Goal: Task Accomplishment & Management: Manage account settings

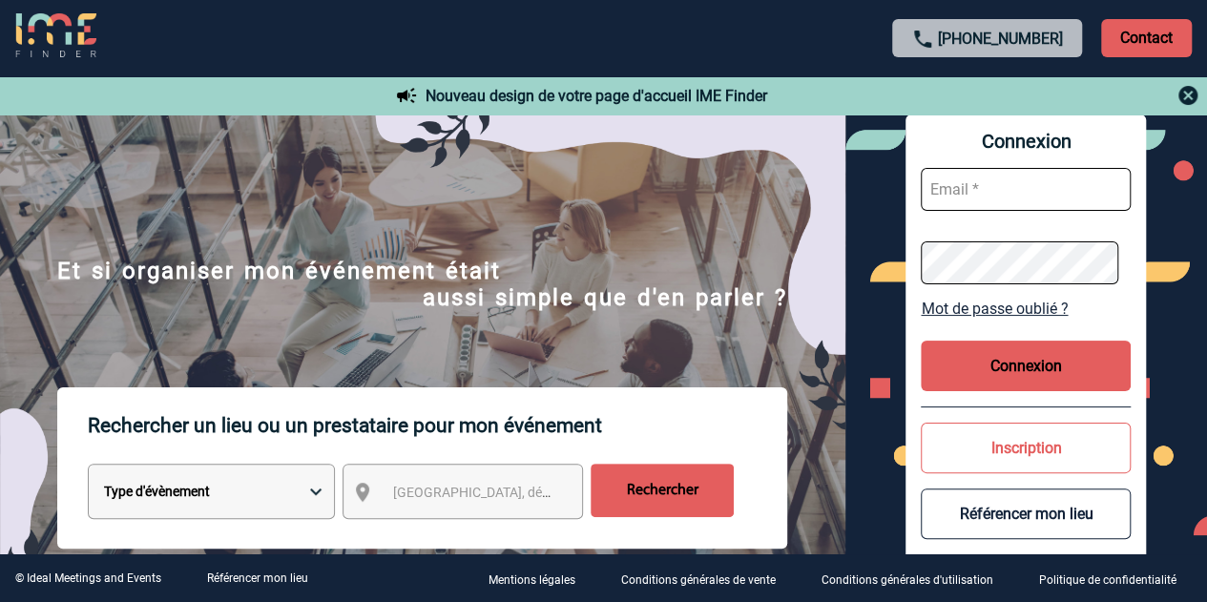
type input "cathy.lacrouts@3ds.com"
click at [1028, 364] on button "Connexion" at bounding box center [1026, 366] width 210 height 51
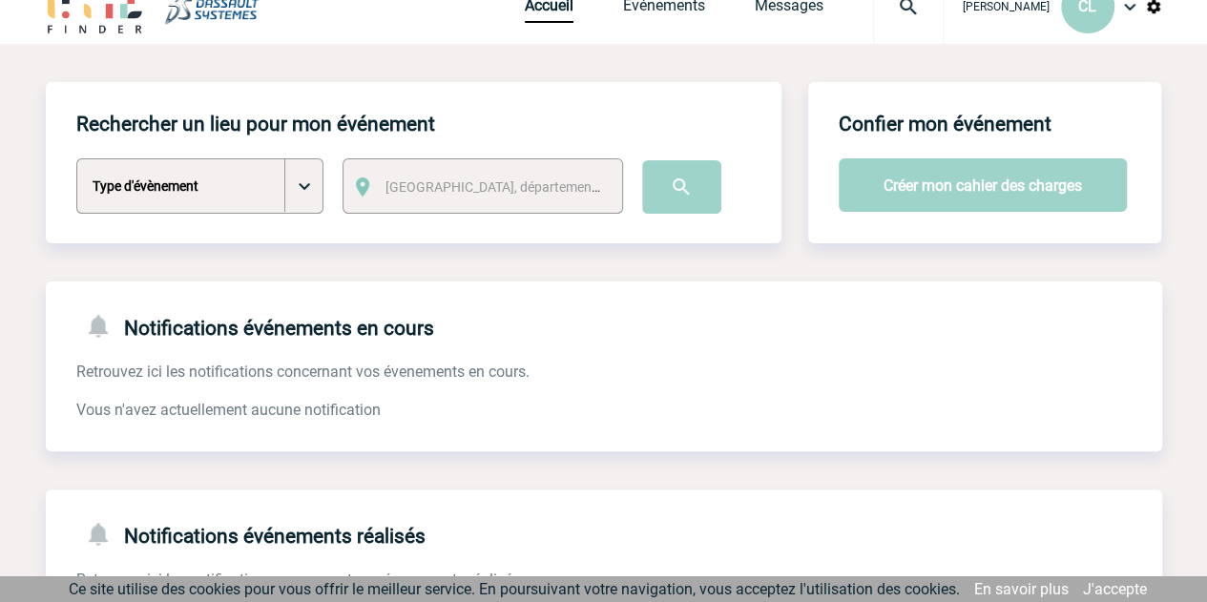
scroll to position [50, 0]
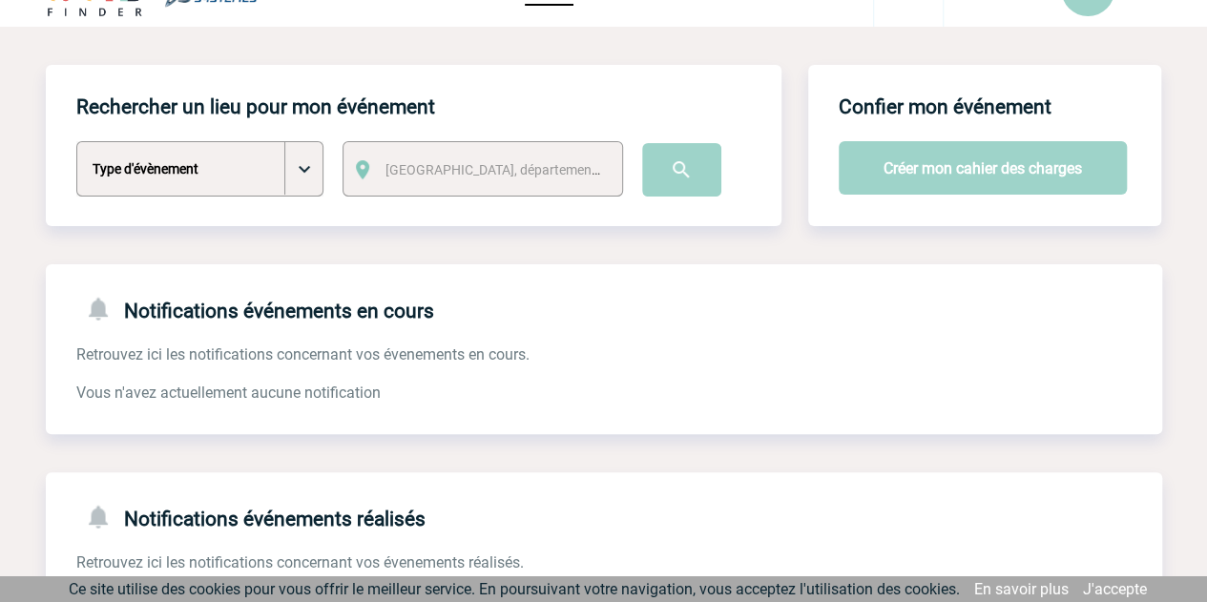
click at [307, 176] on select "Type d'évènement Séminaire avec nuitée Séminaire sans nuitée Repas de groupe Te…" at bounding box center [199, 168] width 247 height 55
select select "2"
click at [76, 142] on select "Type d'évènement Séminaire avec nuitée Séminaire sans nuitée Repas de groupe Te…" at bounding box center [199, 168] width 247 height 55
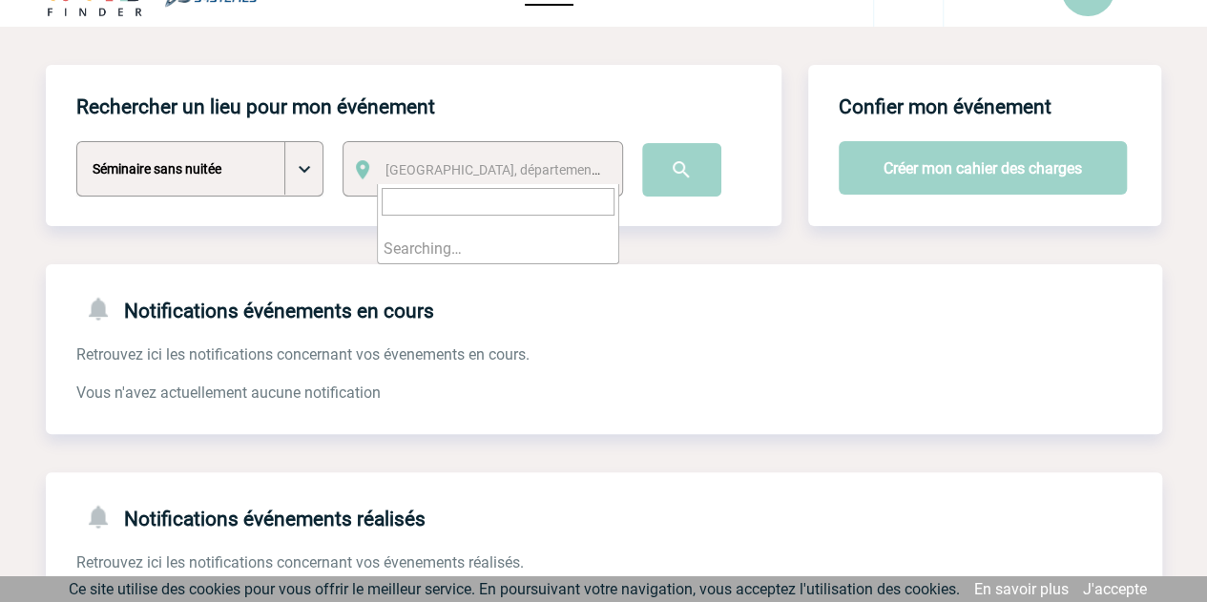
click at [437, 165] on span "[GEOGRAPHIC_DATA], département, région..." at bounding box center [517, 169] width 265 height 15
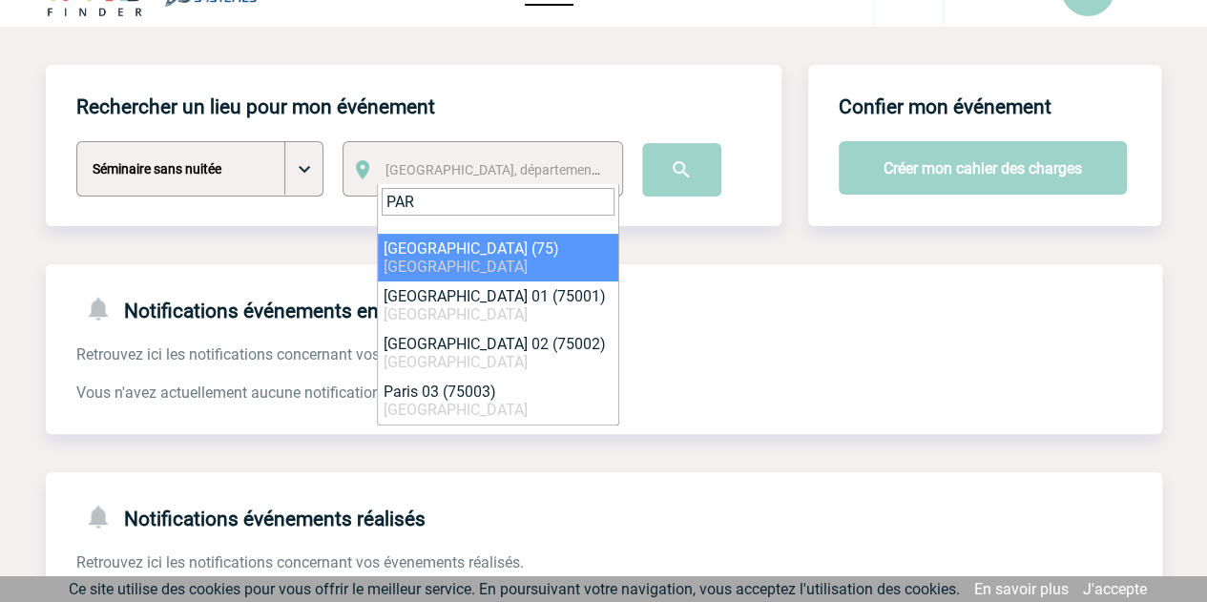
type input "PAR"
select select "3"
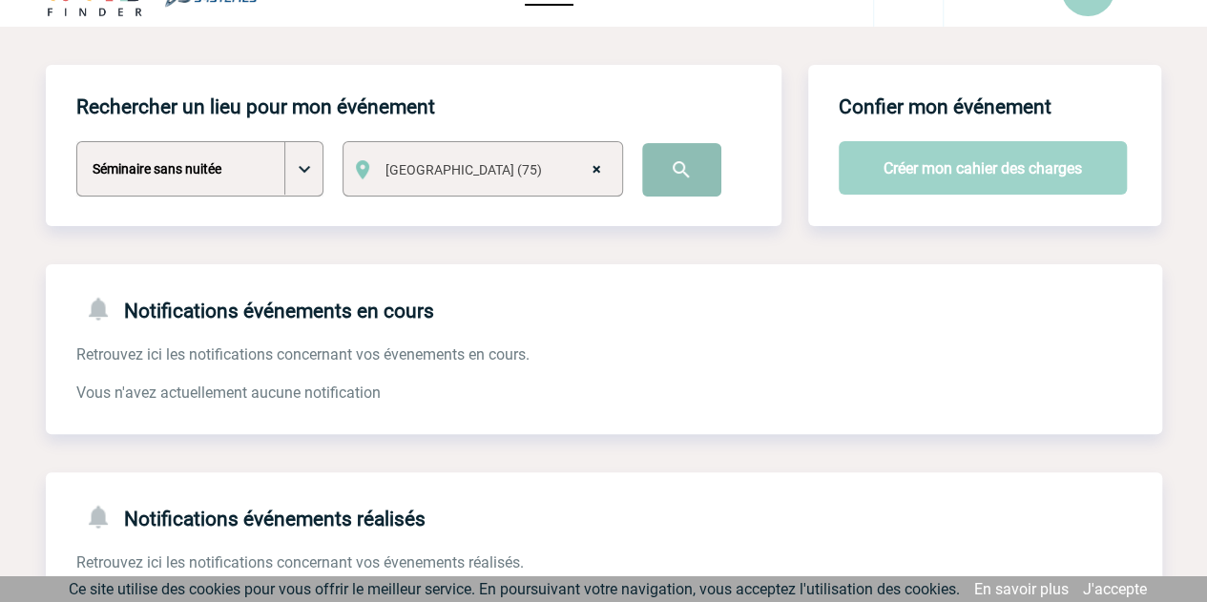
click at [688, 177] on input "image" at bounding box center [681, 169] width 79 height 53
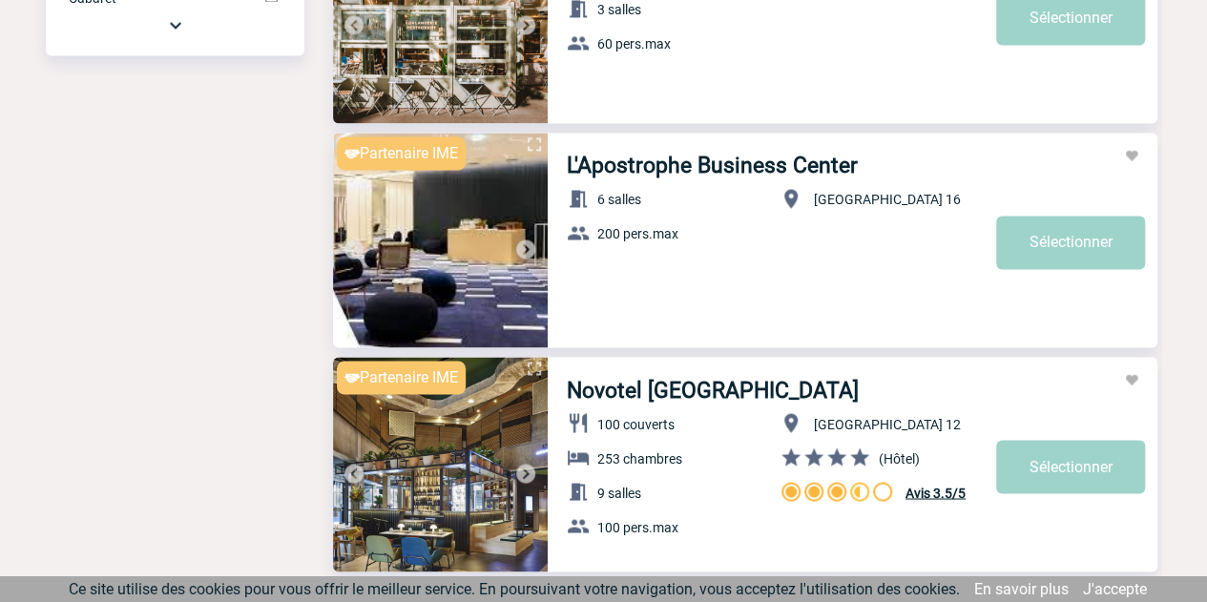
scroll to position [1423, 0]
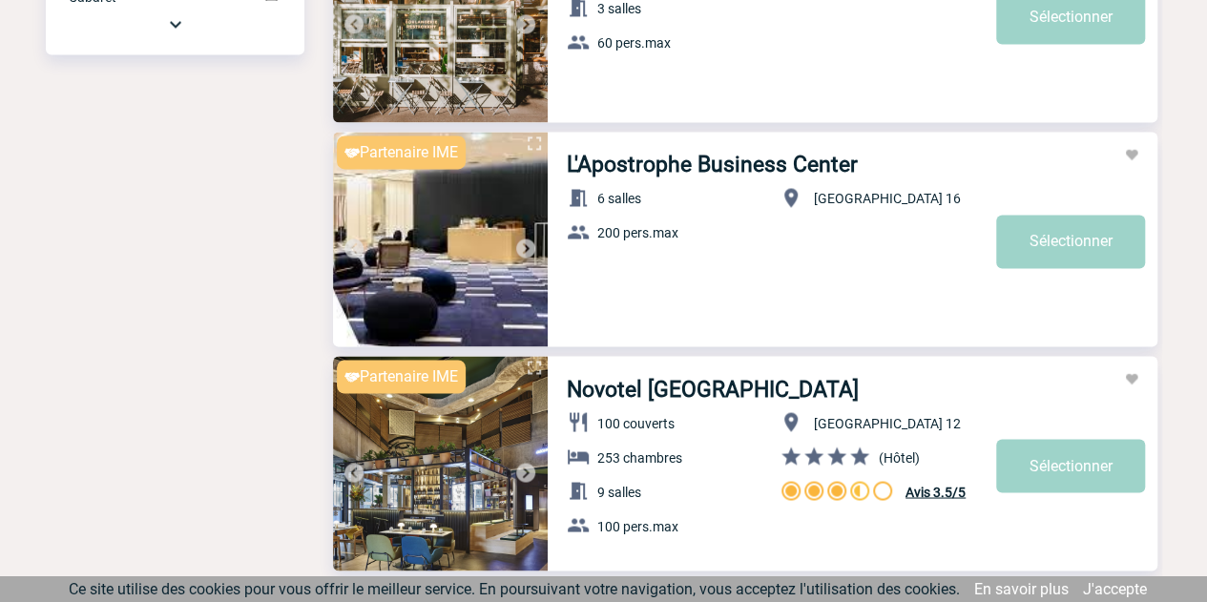
click at [530, 245] on img at bounding box center [525, 248] width 23 height 23
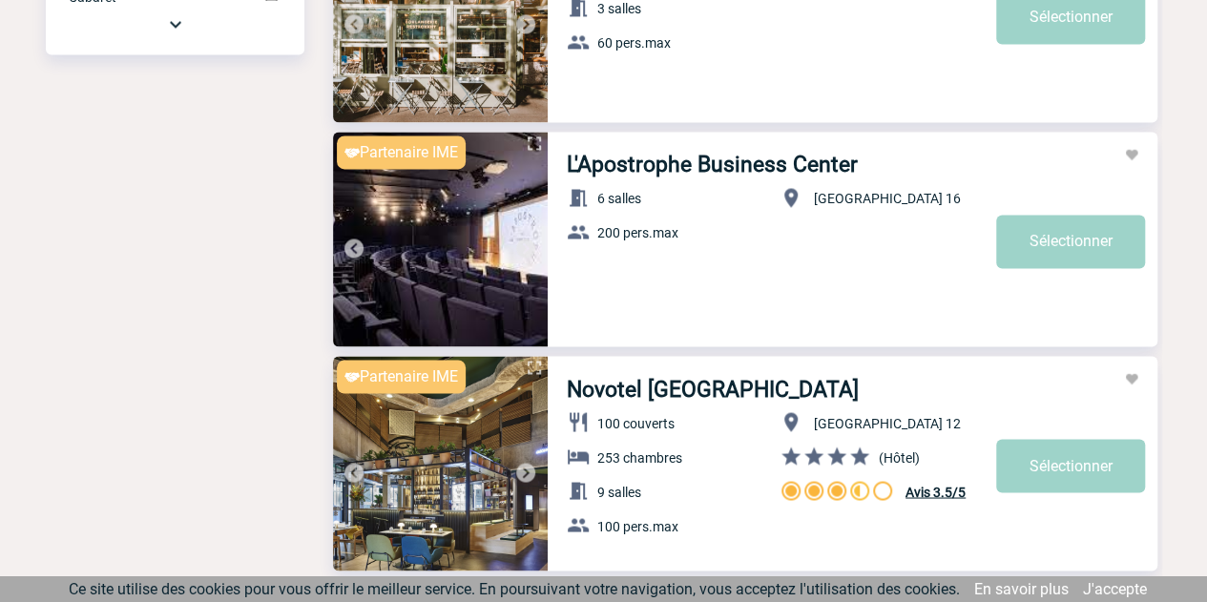
click at [530, 245] on img at bounding box center [525, 248] width 23 height 23
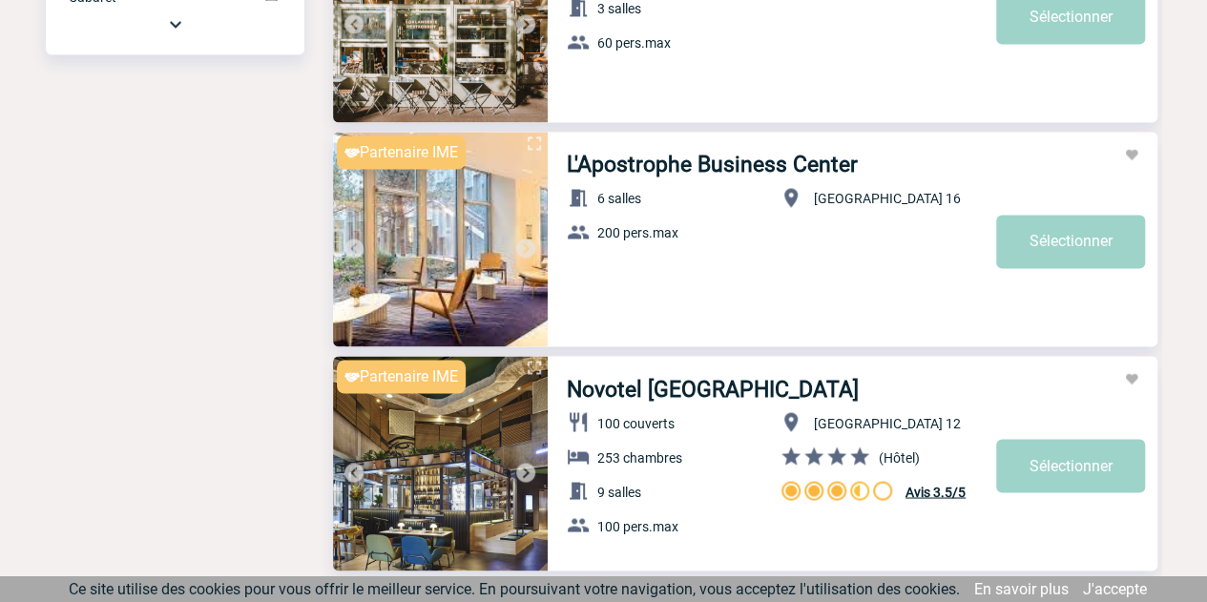
click at [530, 245] on img at bounding box center [525, 248] width 23 height 23
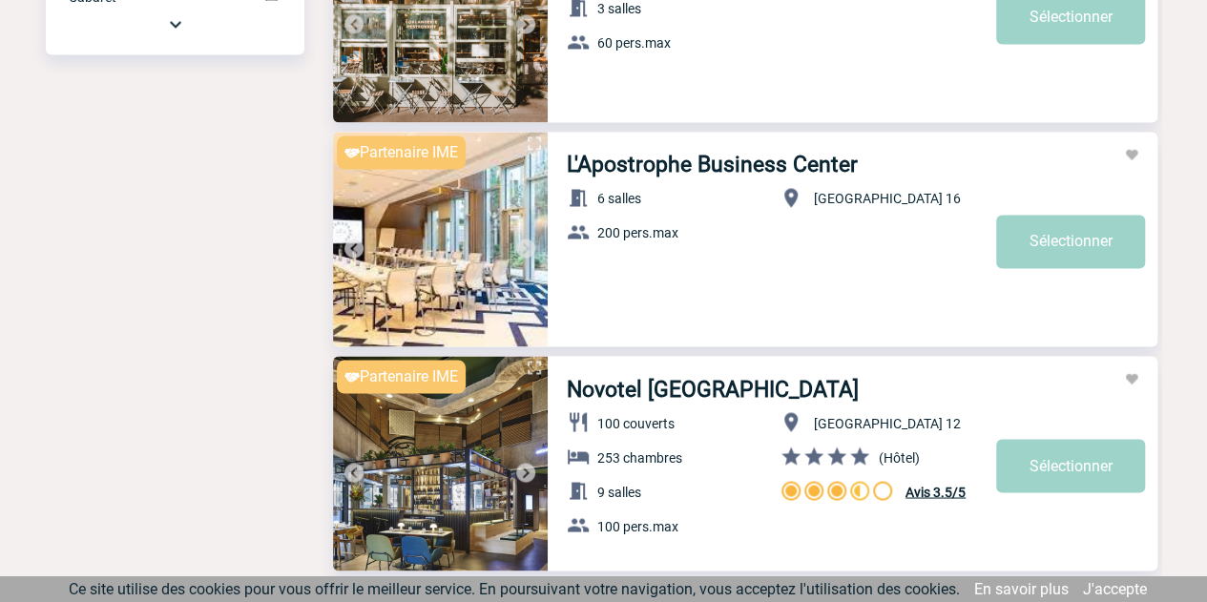
click at [530, 245] on img at bounding box center [525, 248] width 23 height 23
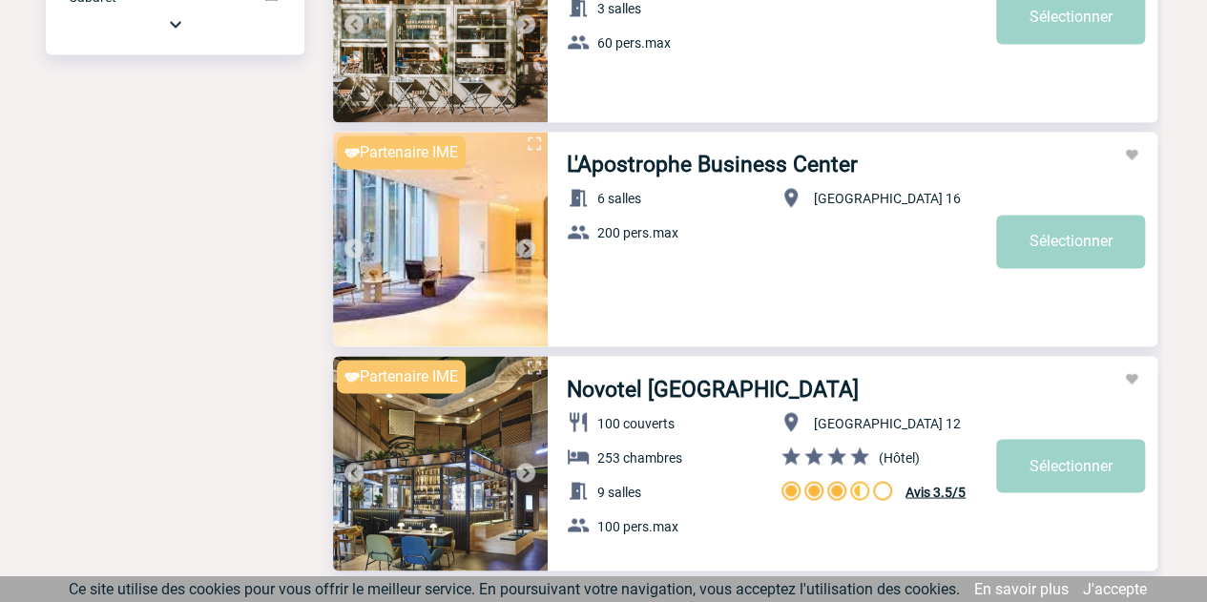
click at [530, 245] on img at bounding box center [525, 248] width 23 height 23
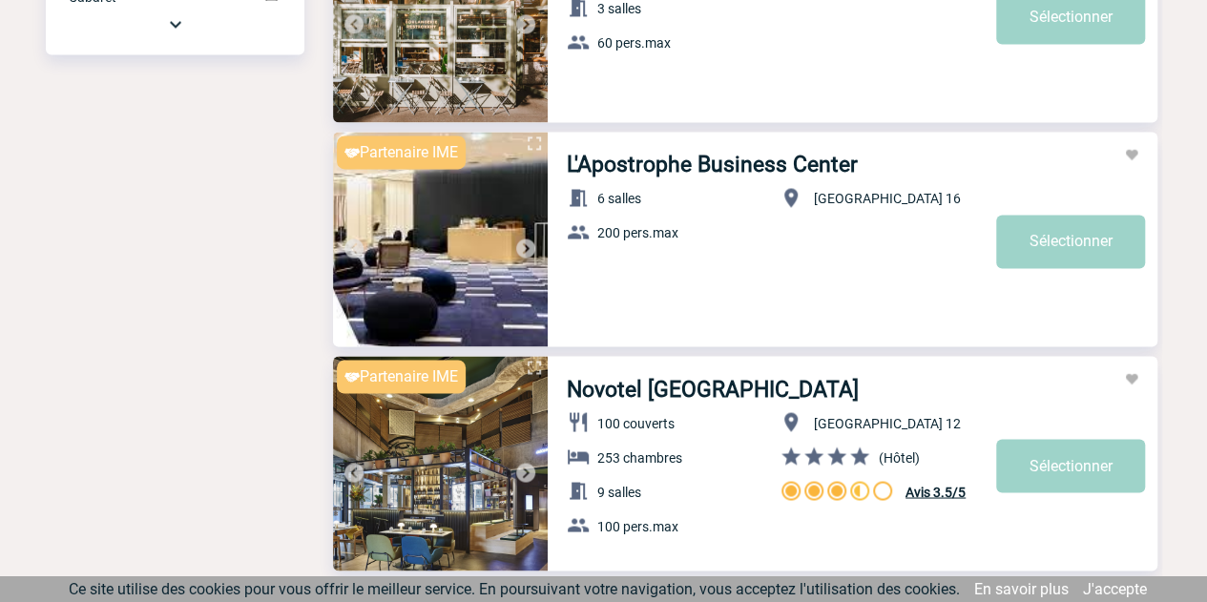
click at [530, 245] on img at bounding box center [525, 248] width 23 height 23
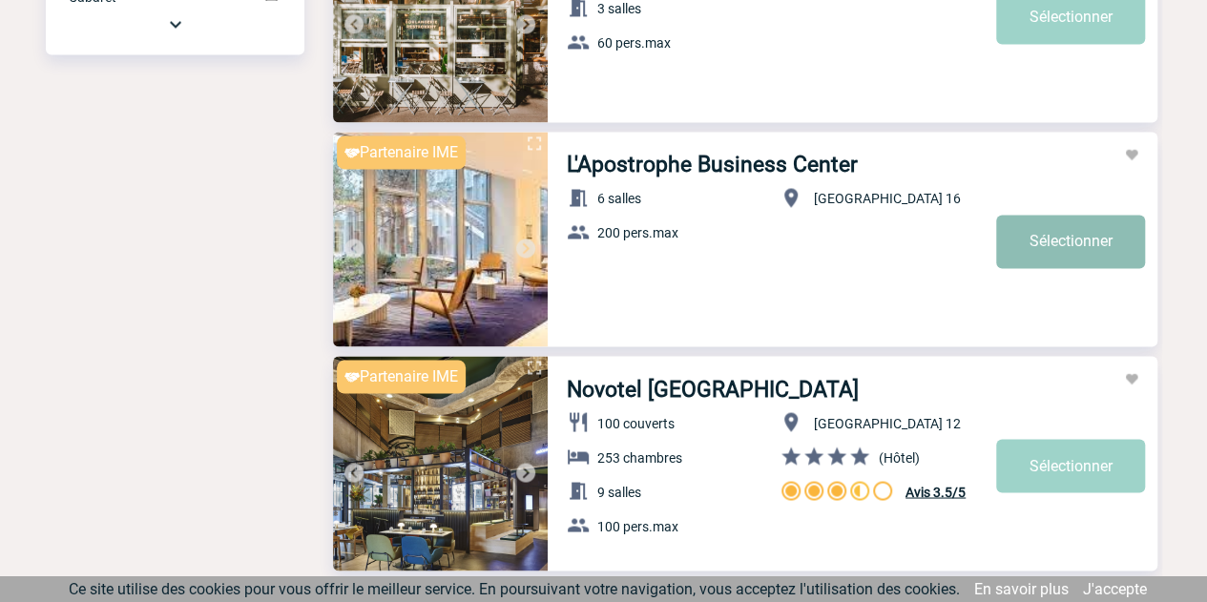
click at [1071, 243] on link "Sélectionner" at bounding box center [1070, 241] width 149 height 53
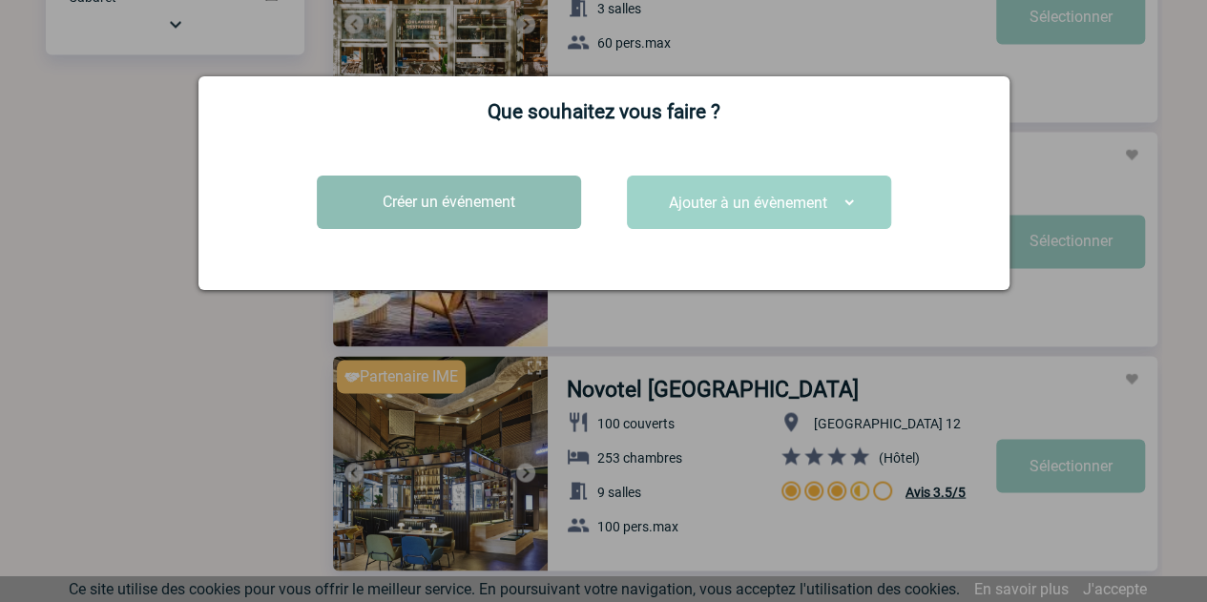
click at [502, 202] on button "Créer un événement" at bounding box center [449, 202] width 264 height 53
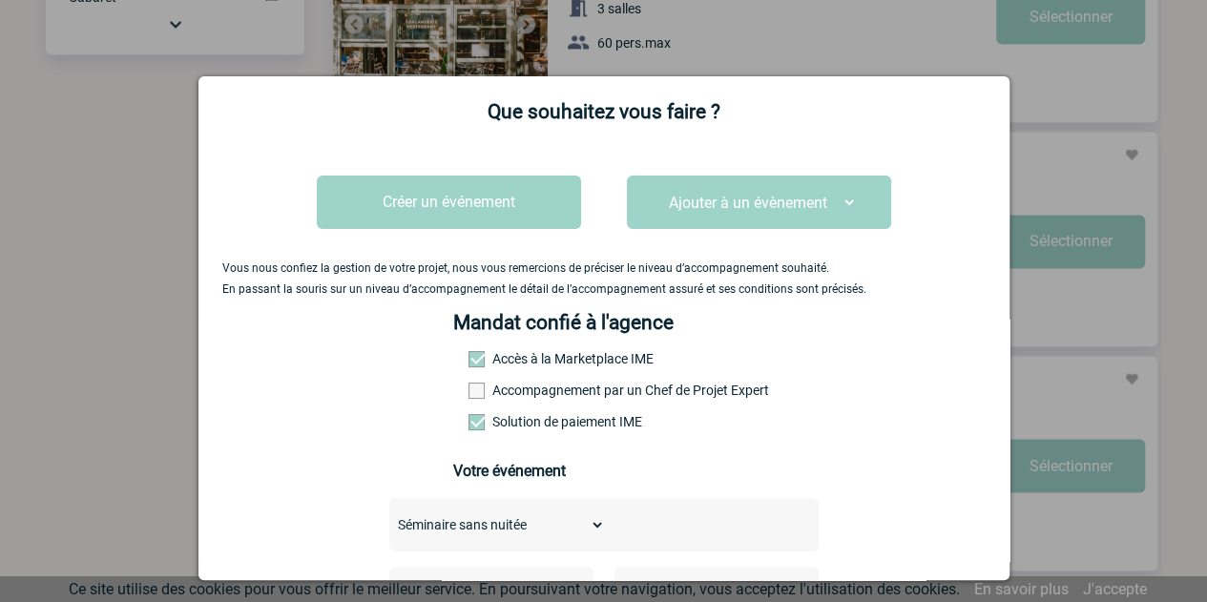
click at [473, 399] on span at bounding box center [476, 391] width 16 height 16
click at [0, 0] on input "Accompagnement par un Chef de Projet Expert" at bounding box center [0, 0] width 0 height 0
click at [473, 399] on span at bounding box center [476, 391] width 16 height 16
click at [0, 0] on input "Accompagnement par un Chef de Projet Expert" at bounding box center [0, 0] width 0 height 0
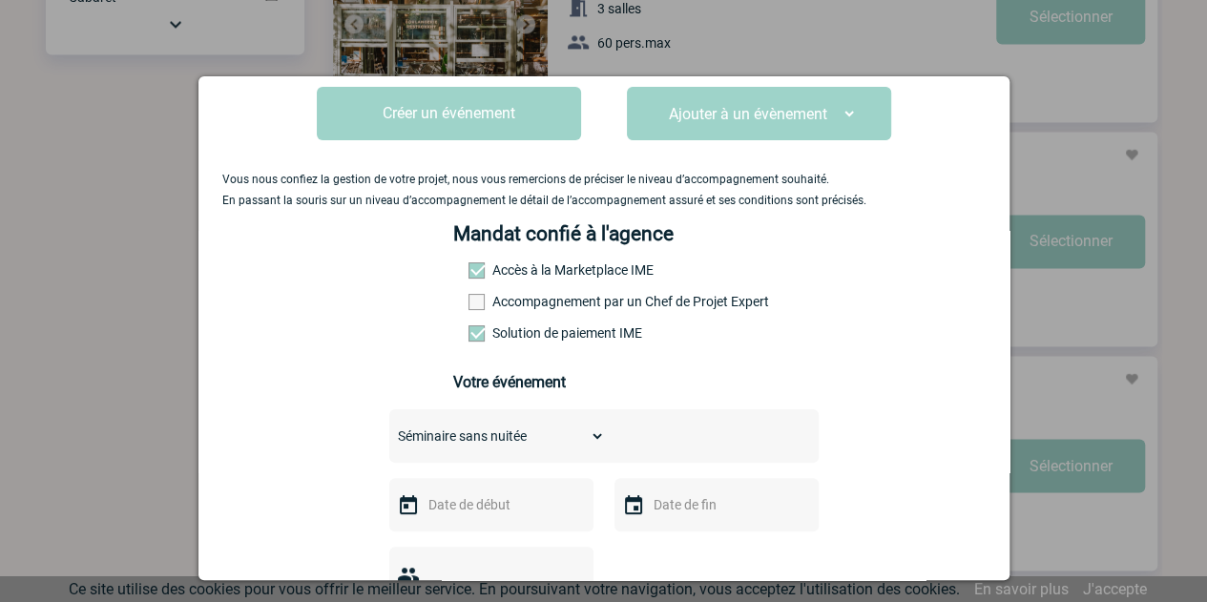
scroll to position [90, 0]
click at [534, 272] on label "Accès à la Marketplace IME" at bounding box center [510, 268] width 84 height 15
click at [471, 268] on span at bounding box center [476, 269] width 16 height 16
click at [469, 308] on span at bounding box center [476, 301] width 16 height 16
click at [0, 0] on input "Accompagnement par un Chef de Projet Expert" at bounding box center [0, 0] width 0 height 0
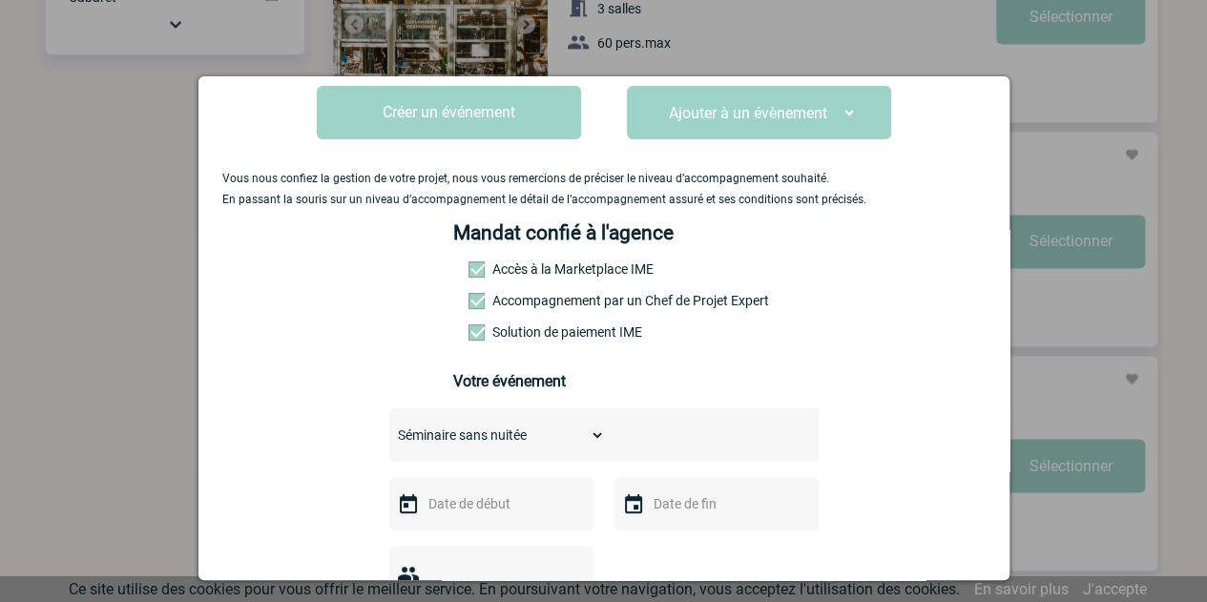
click at [468, 339] on span at bounding box center [476, 332] width 16 height 16
click at [0, 0] on input "Solution de paiement IME" at bounding box center [0, 0] width 0 height 0
click at [502, 295] on div "Mandat confié à l'agence Accès à la Marketplace IME Accompagnement par un Chef …" at bounding box center [603, 314] width 301 height 187
click at [476, 276] on label "Accès à la Marketplace IME" at bounding box center [510, 268] width 84 height 15
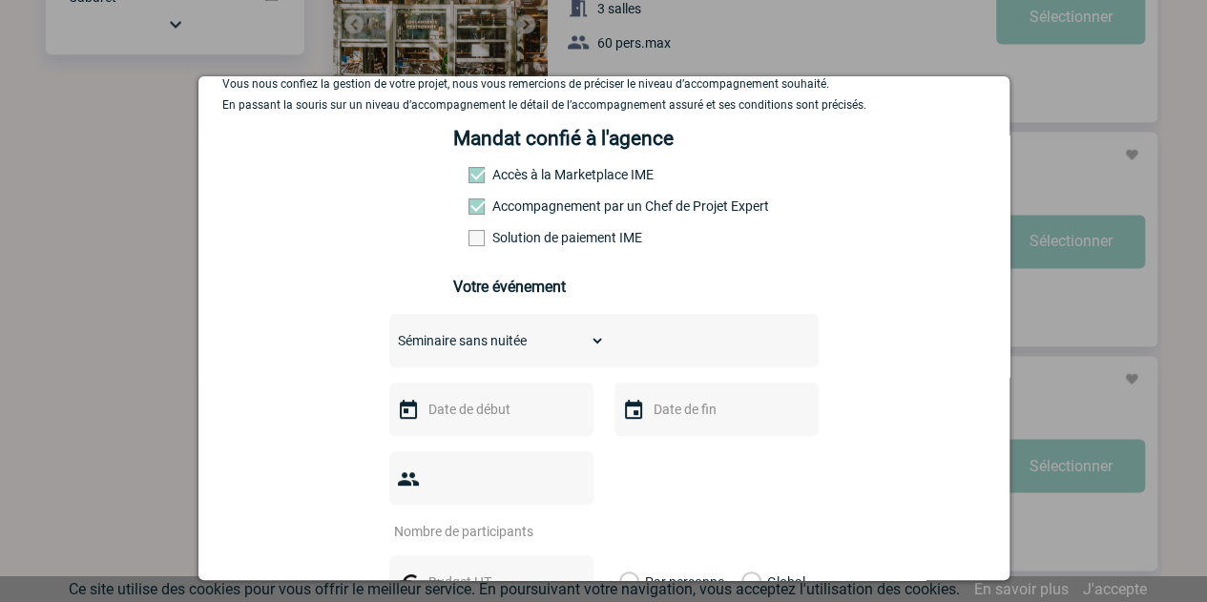
scroll to position [0, 0]
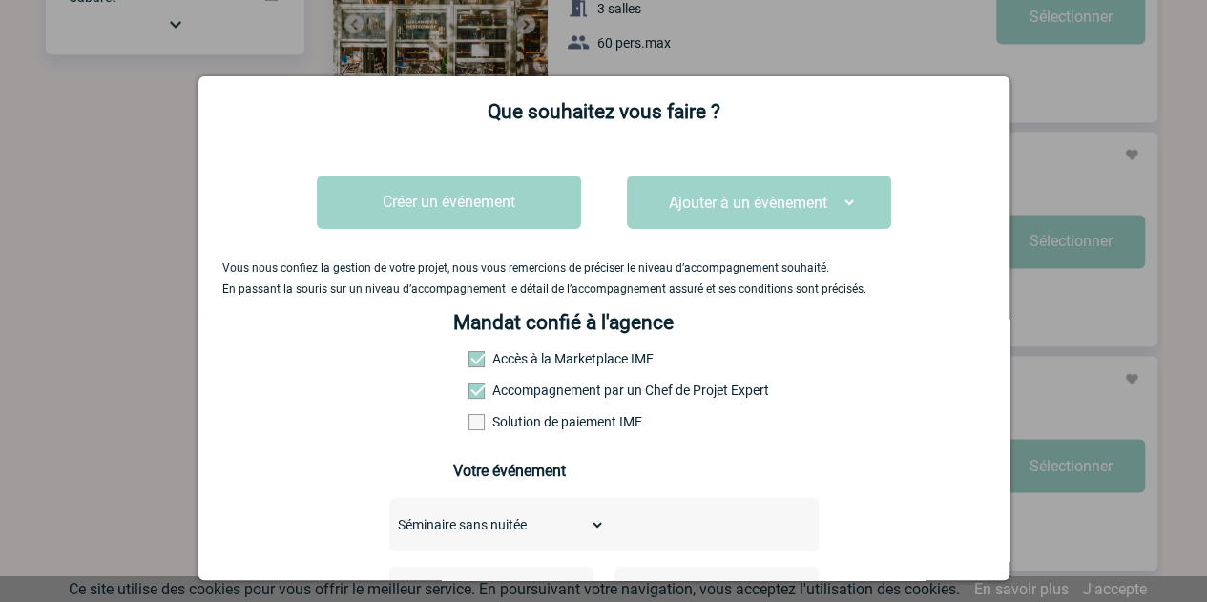
click at [916, 46] on div at bounding box center [603, 301] width 1207 height 602
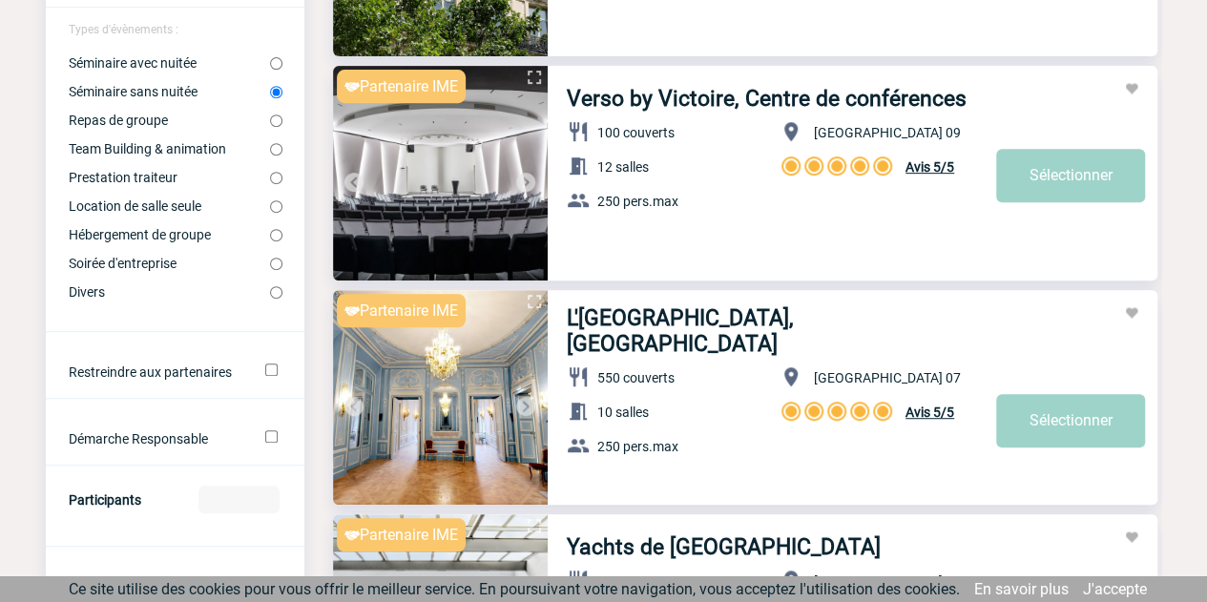
scroll to position [368, 0]
click at [269, 442] on input "Démarche Responsable" at bounding box center [271, 435] width 12 height 12
checkbox input "true"
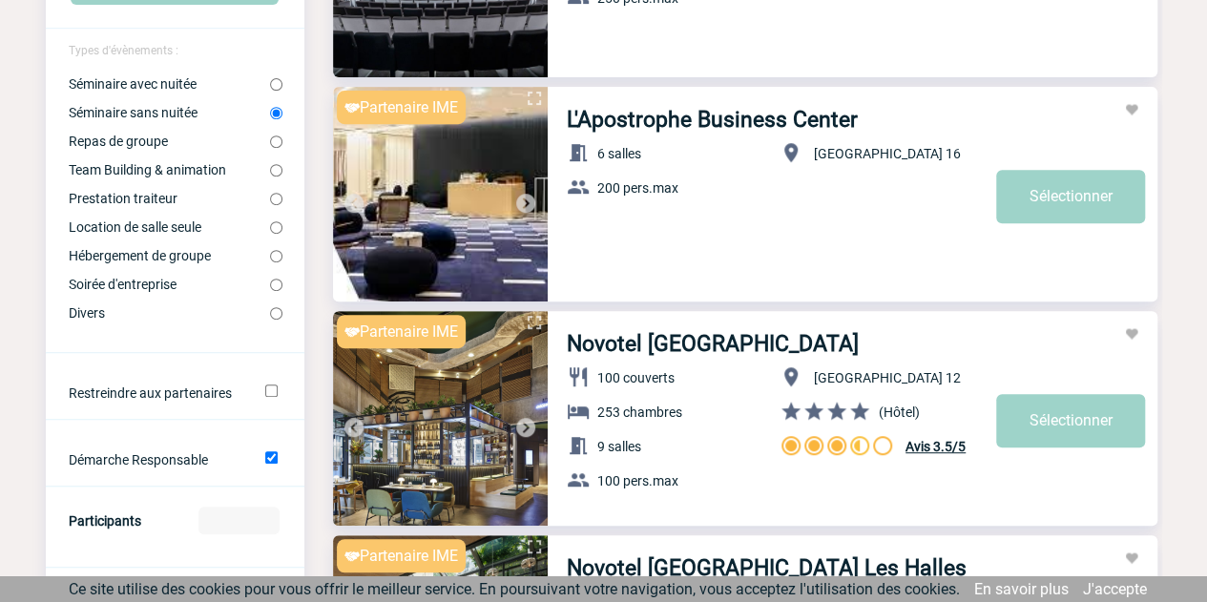
scroll to position [304, 0]
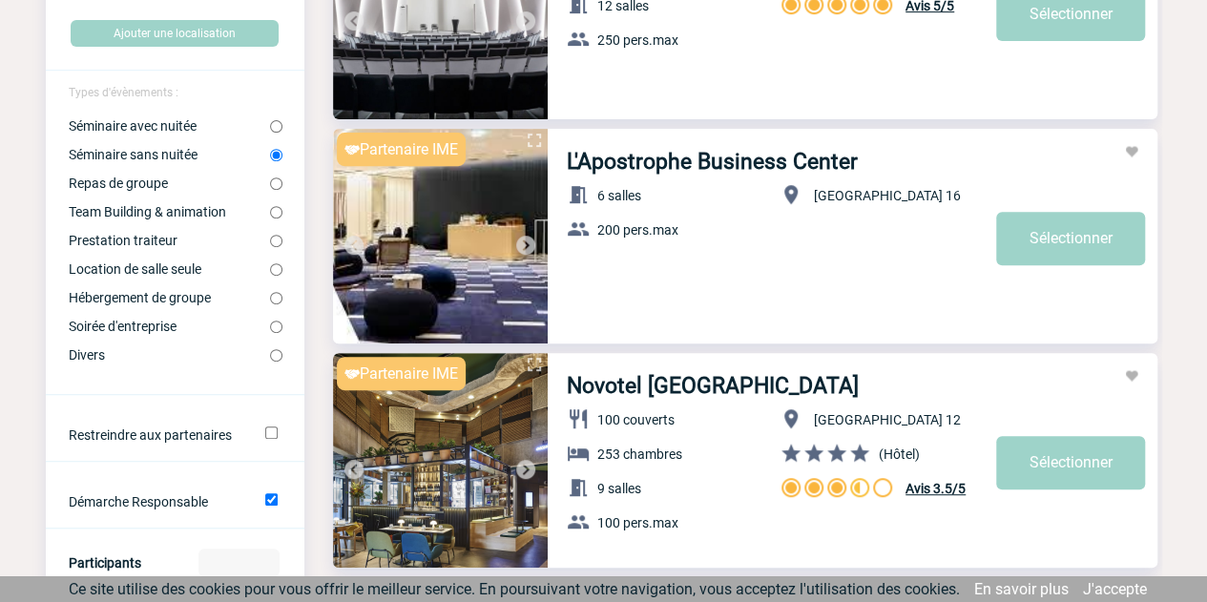
click at [946, 495] on span "Avis 3.5/5" at bounding box center [935, 488] width 60 height 15
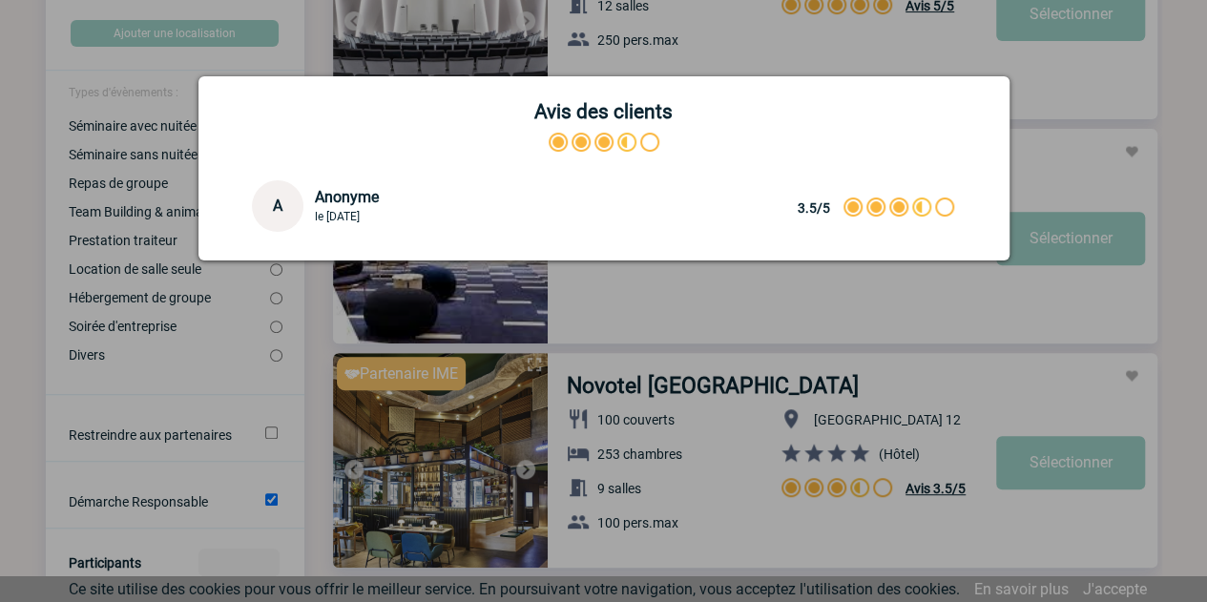
click at [963, 108] on p "Avis des clients" at bounding box center [603, 111] width 763 height 23
click at [750, 317] on div at bounding box center [603, 301] width 1207 height 602
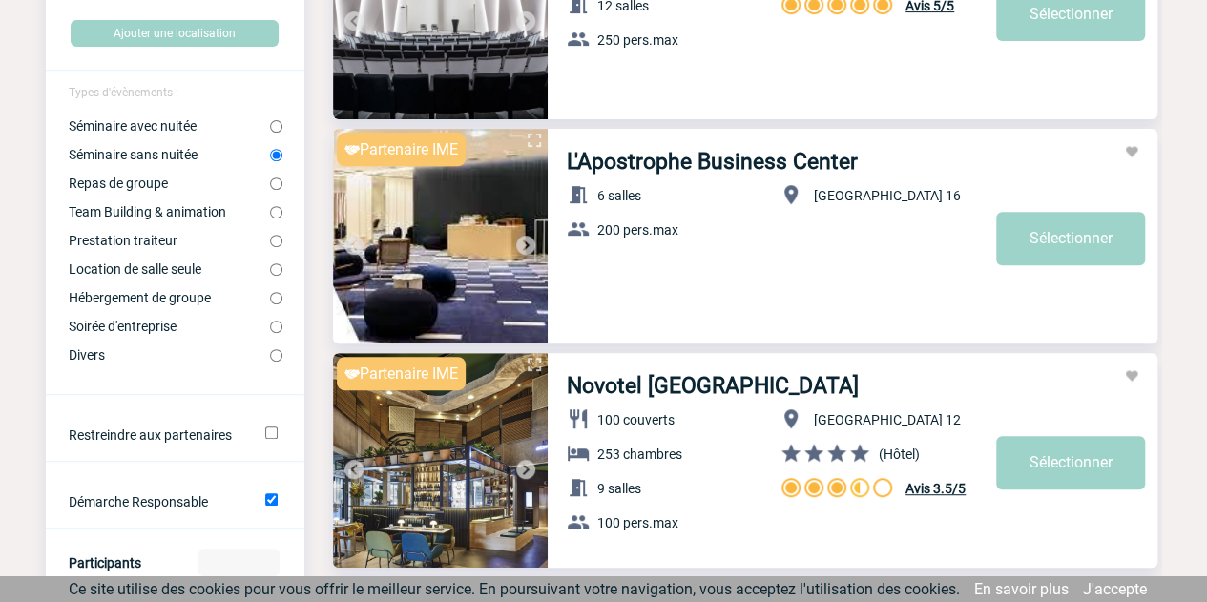
click at [670, 166] on link "L'Apostrophe Business Center" at bounding box center [712, 162] width 291 height 26
click at [1042, 474] on link "Sélectionner" at bounding box center [1070, 462] width 149 height 53
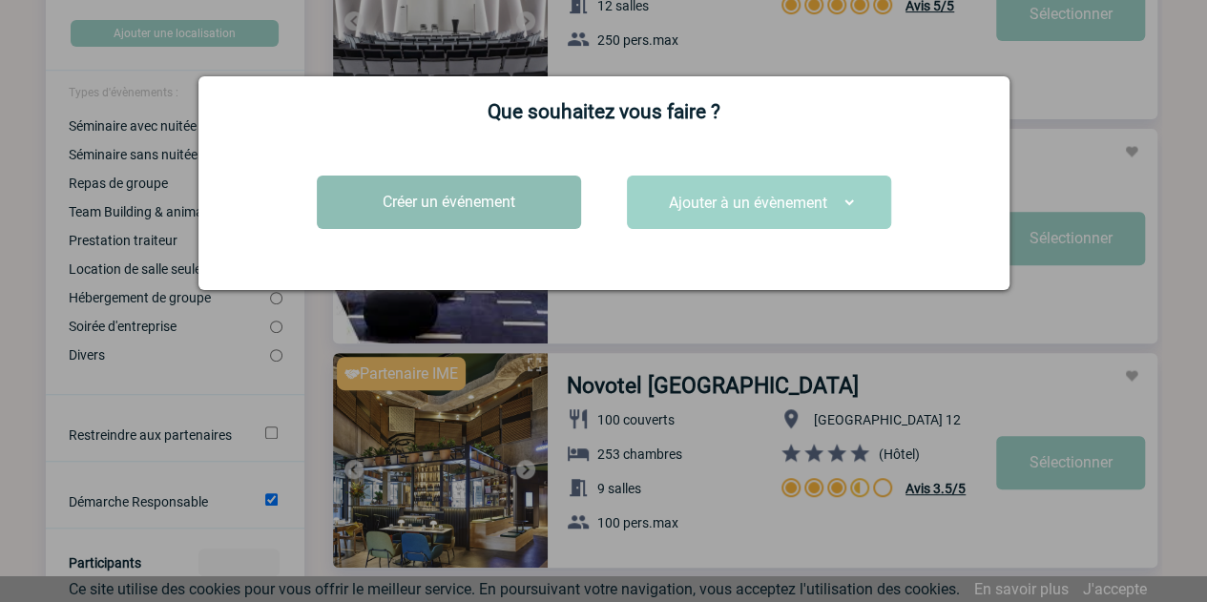
click at [477, 205] on button "Créer un événement" at bounding box center [449, 202] width 264 height 53
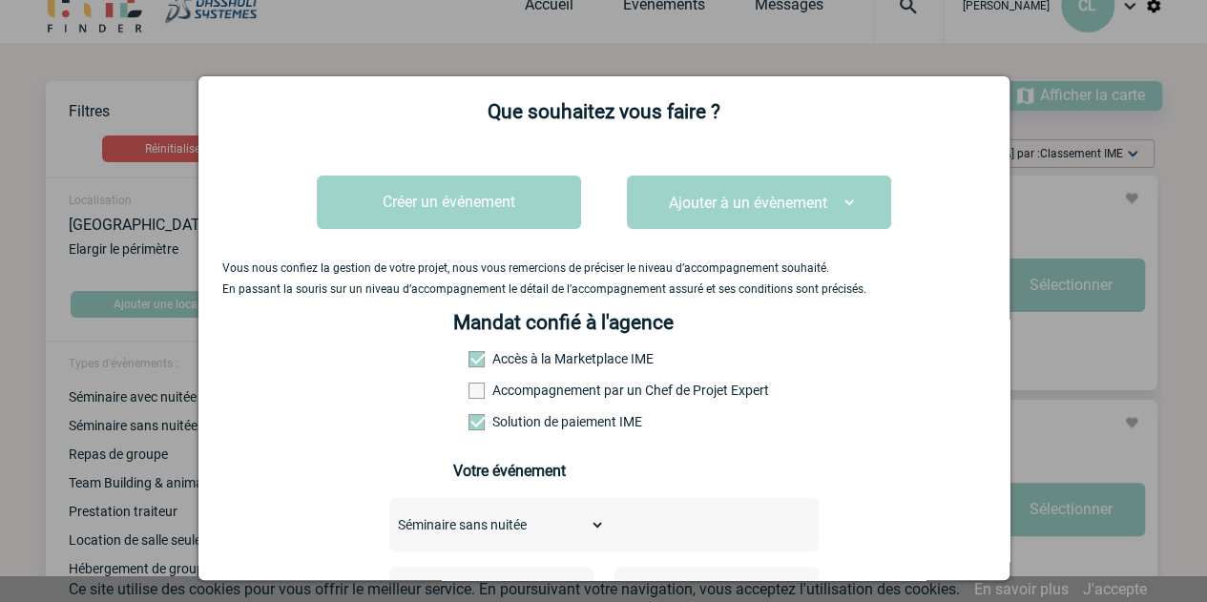
scroll to position [0, 0]
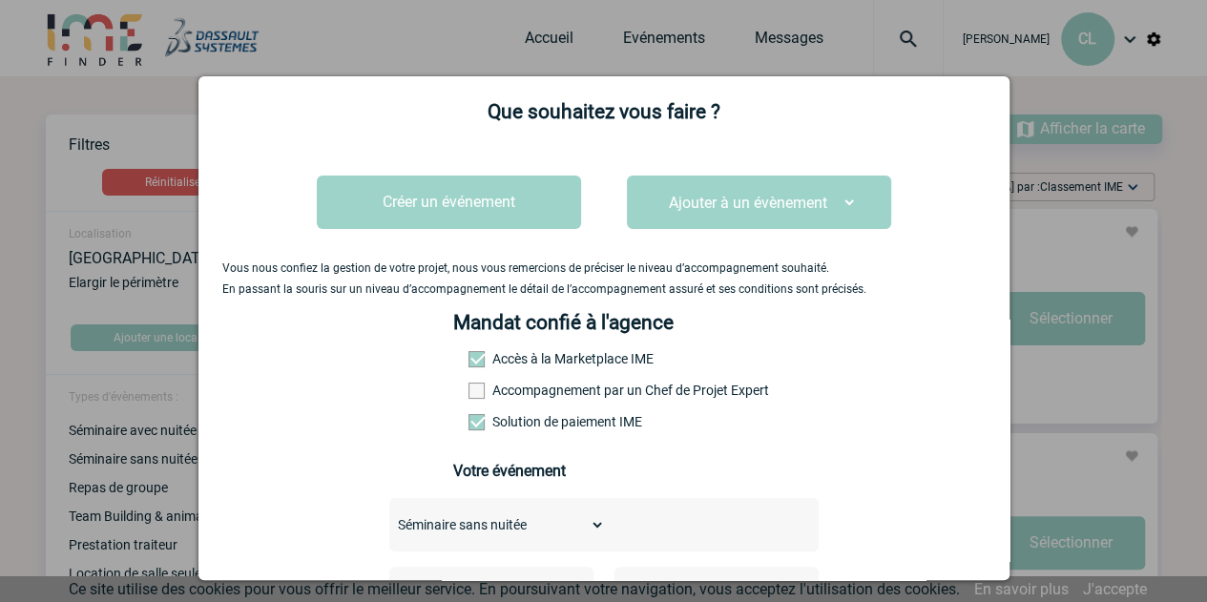
click at [857, 58] on div at bounding box center [603, 301] width 1207 height 602
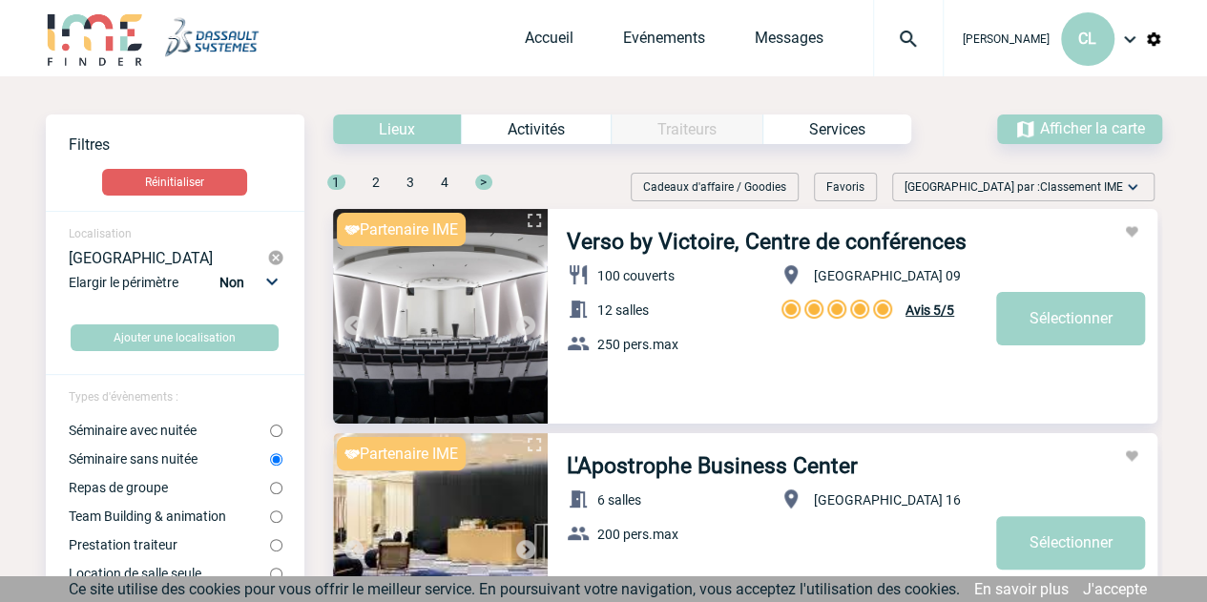
click at [1102, 180] on span "Classement IME" at bounding box center [1081, 186] width 83 height 13
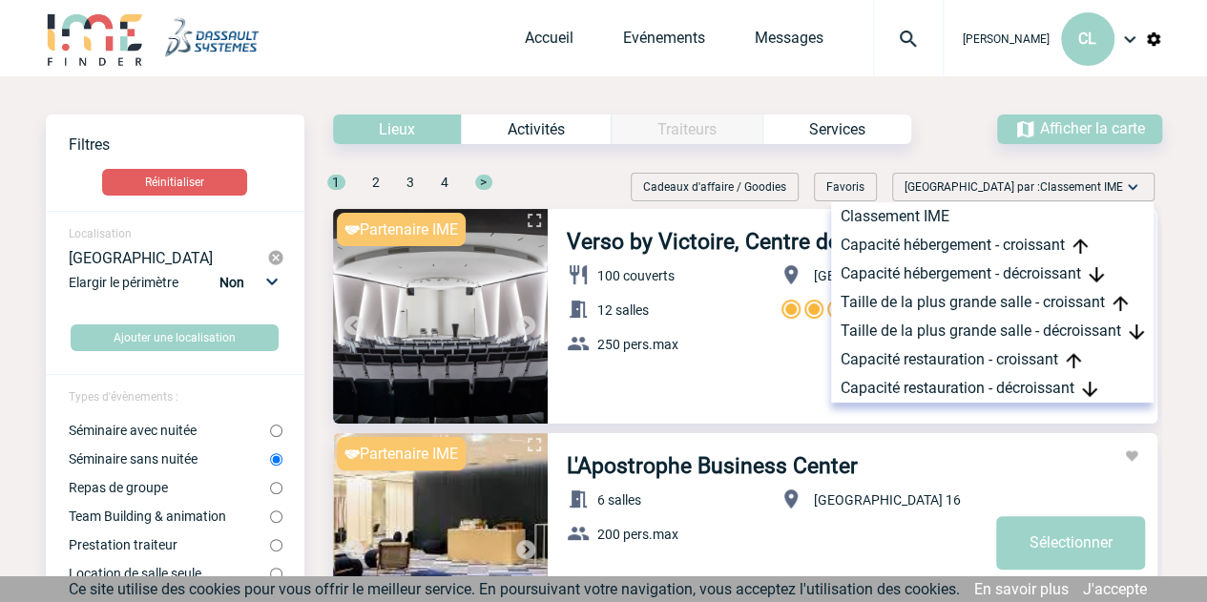
click at [1108, 137] on div "Afficher la carte" at bounding box center [1079, 129] width 165 height 30
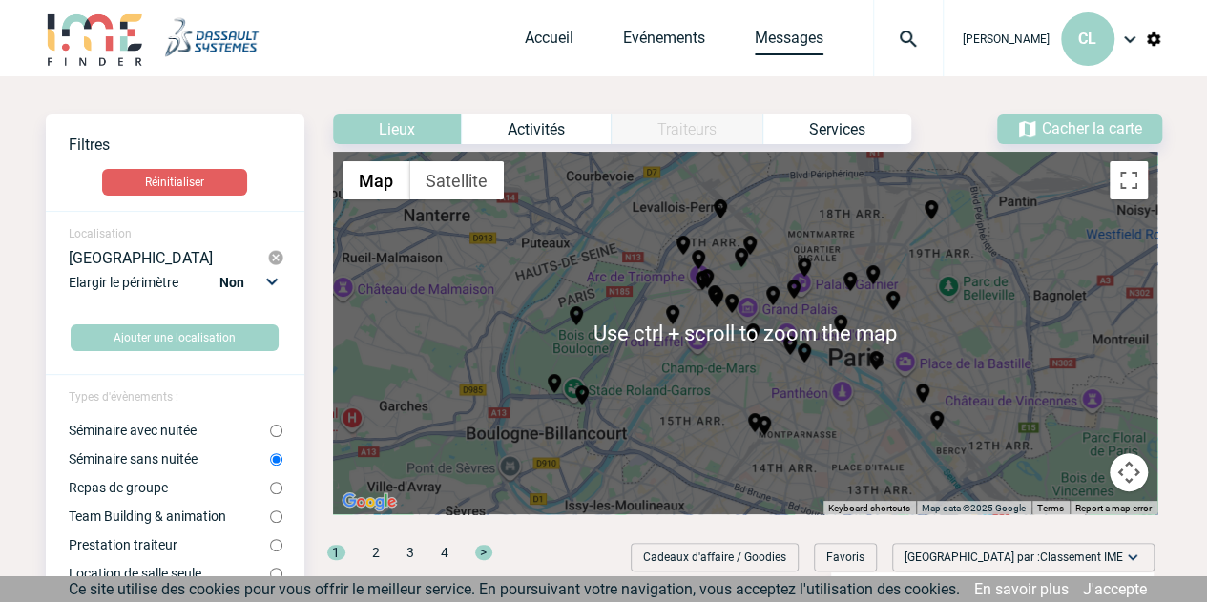
click at [794, 30] on link "Messages" at bounding box center [789, 42] width 69 height 27
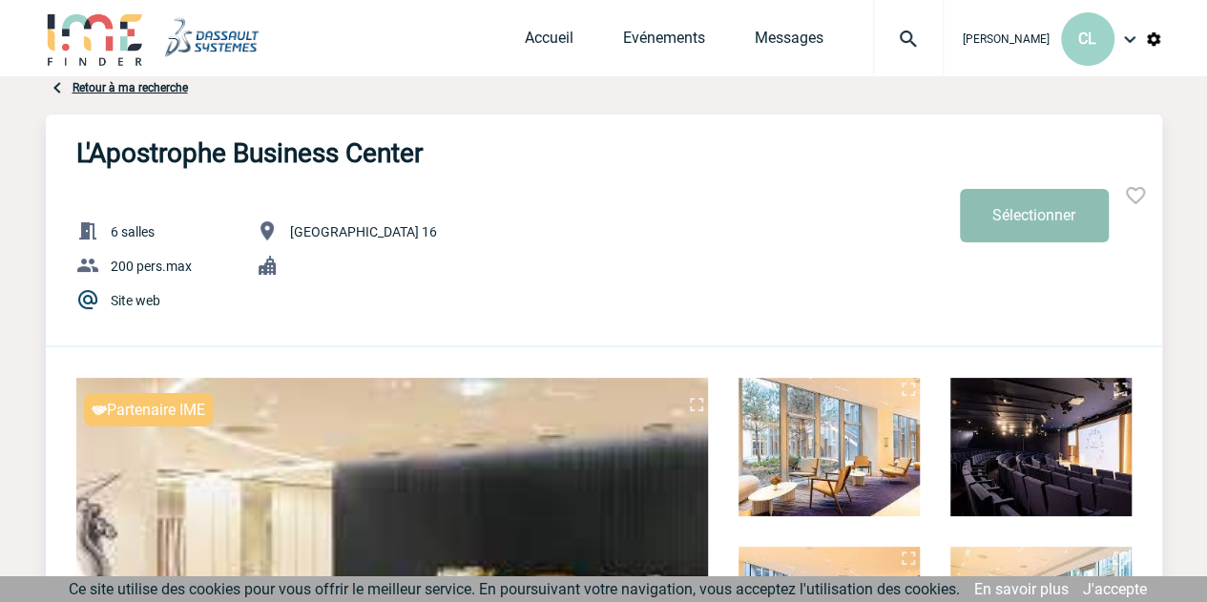
click at [1015, 220] on button "Sélectionner" at bounding box center [1034, 215] width 149 height 53
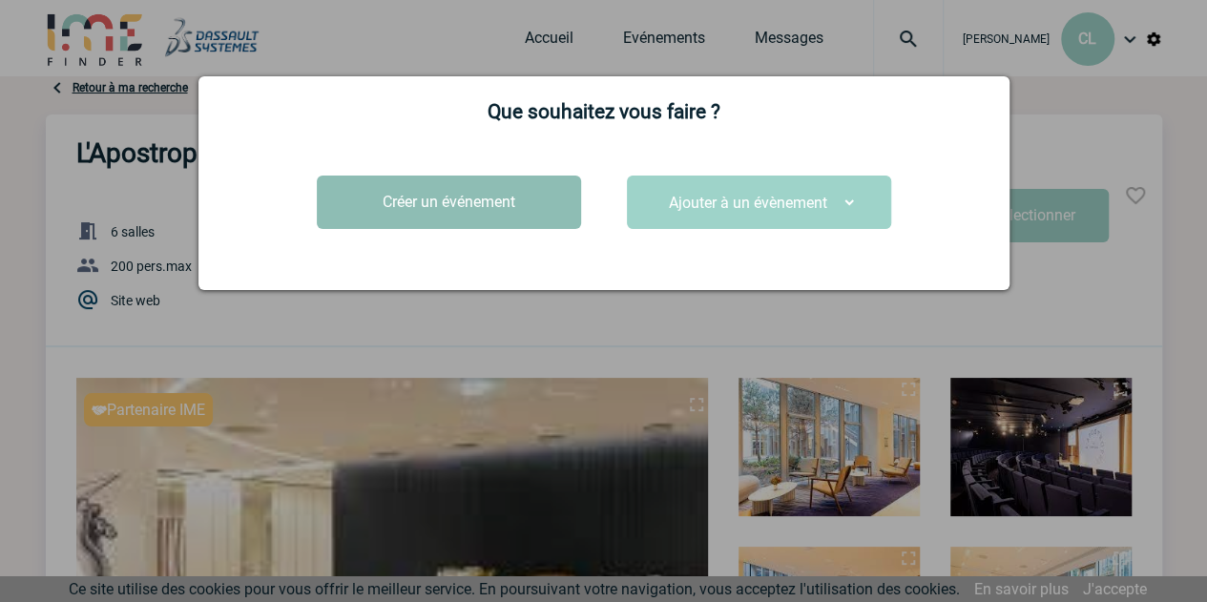
click at [482, 196] on button "Créer un événement" at bounding box center [449, 202] width 264 height 53
click at [455, 203] on button "Créer un événement" at bounding box center [449, 202] width 264 height 53
click at [426, 197] on button "Créer un événement" at bounding box center [449, 202] width 264 height 53
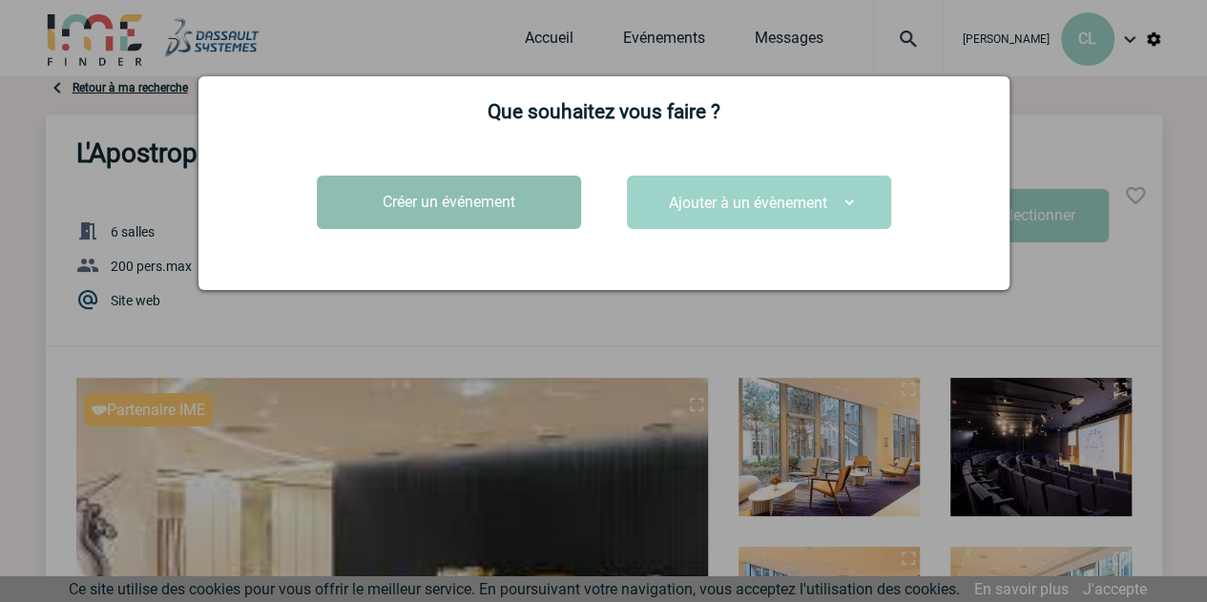
click at [448, 207] on button "Créer un événement" at bounding box center [449, 202] width 264 height 53
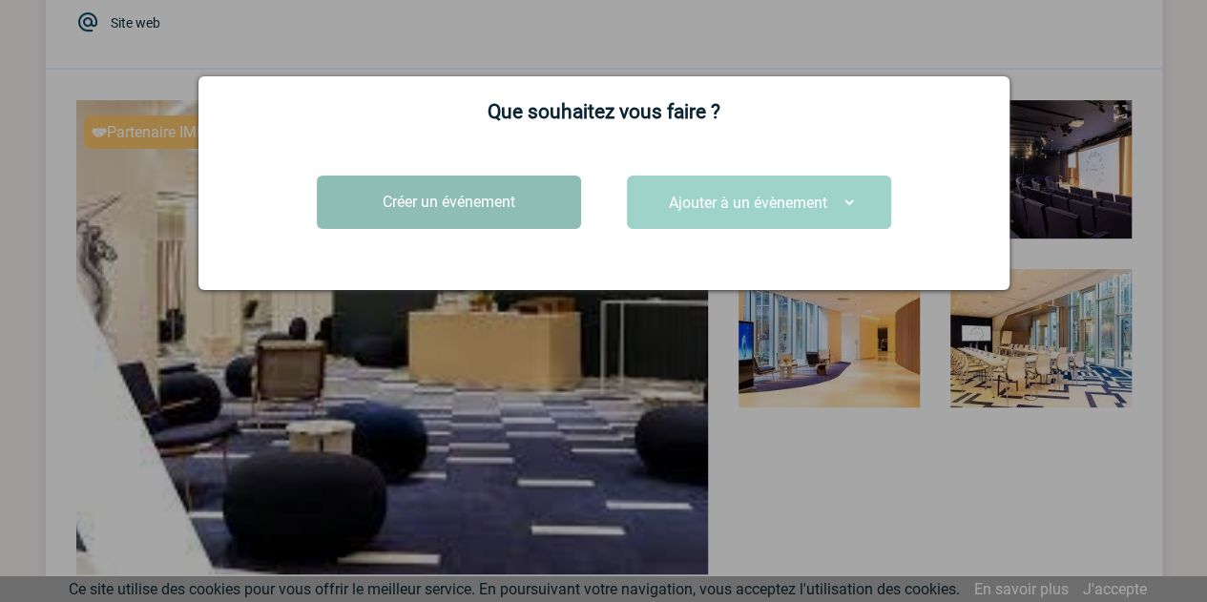
scroll to position [279, 0]
click at [448, 196] on button "Créer un événement" at bounding box center [449, 202] width 264 height 53
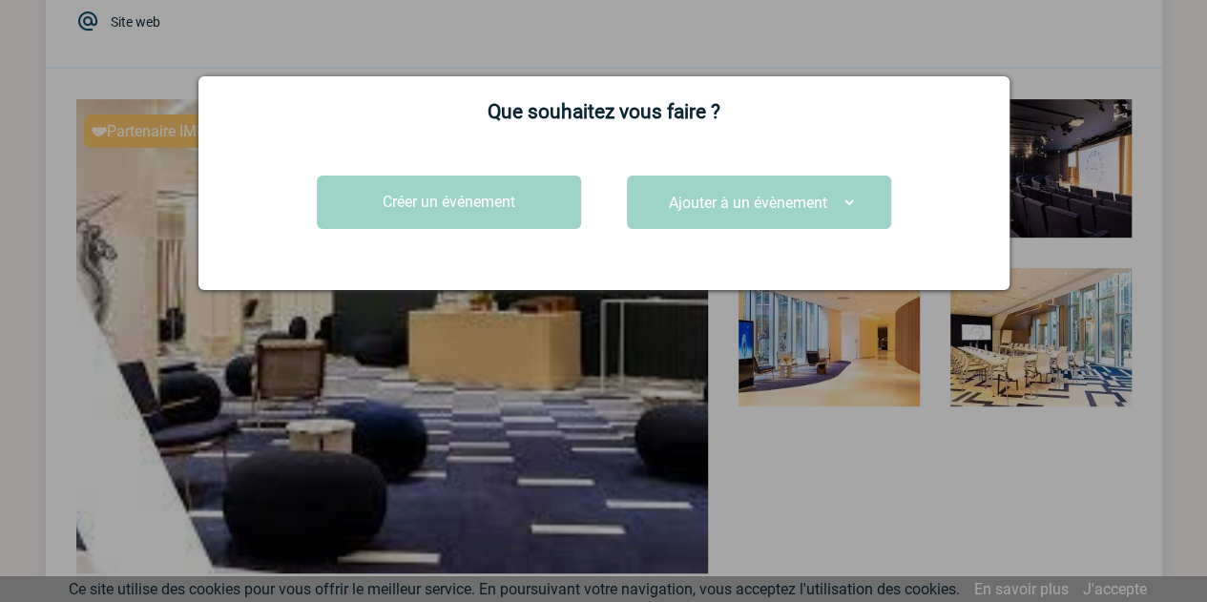
click at [882, 41] on div at bounding box center [603, 301] width 1207 height 602
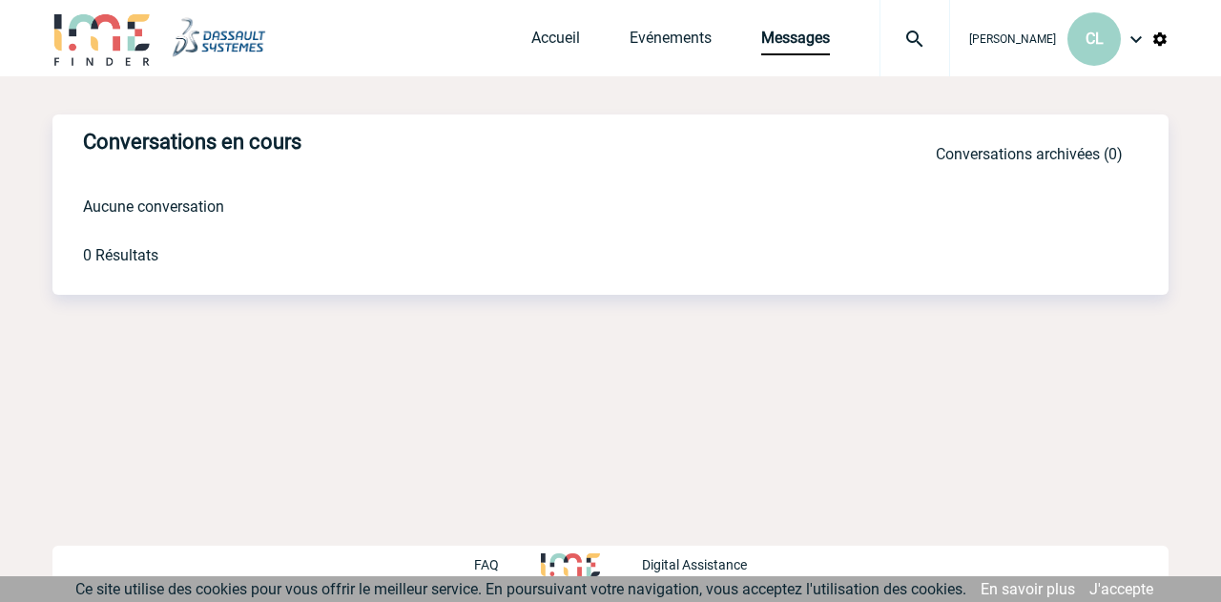
click at [1133, 47] on img at bounding box center [1136, 39] width 23 height 23
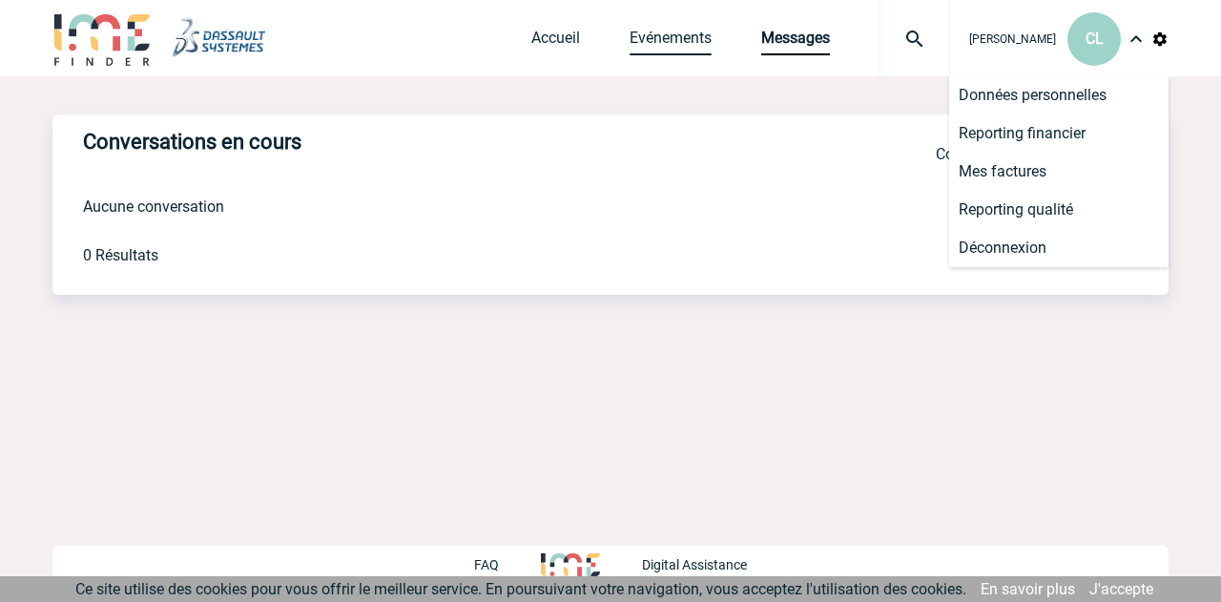
click at [667, 31] on link "Evénements" at bounding box center [671, 42] width 82 height 27
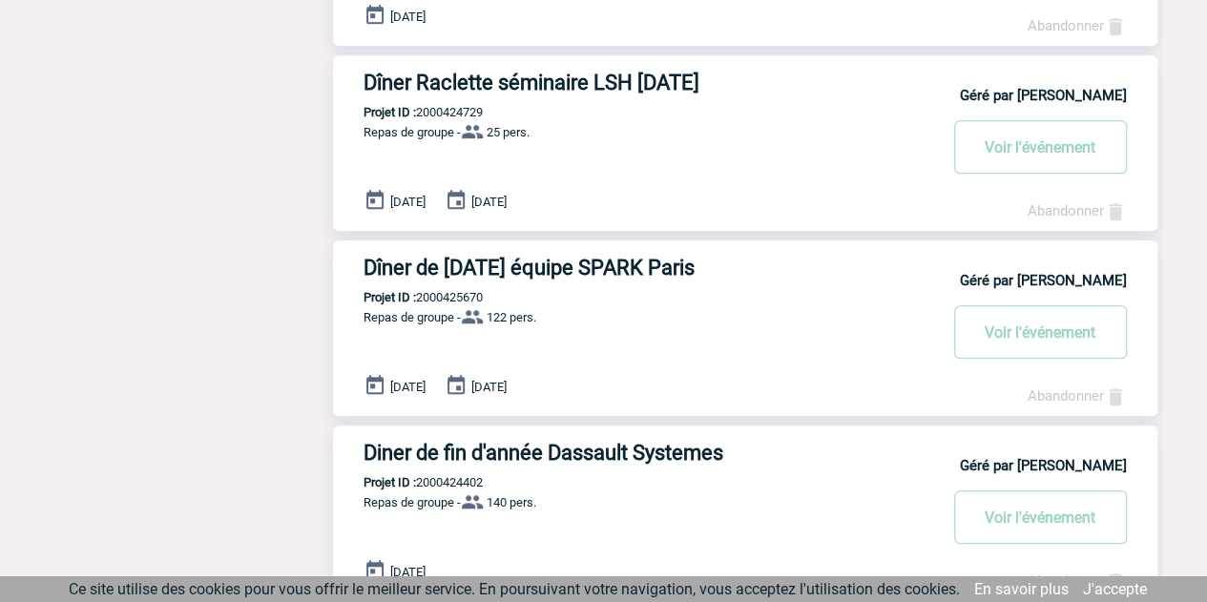
scroll to position [530, 0]
click at [459, 273] on h3 "Dîner de [DATE] équipe SPARK Paris" at bounding box center [650, 267] width 572 height 24
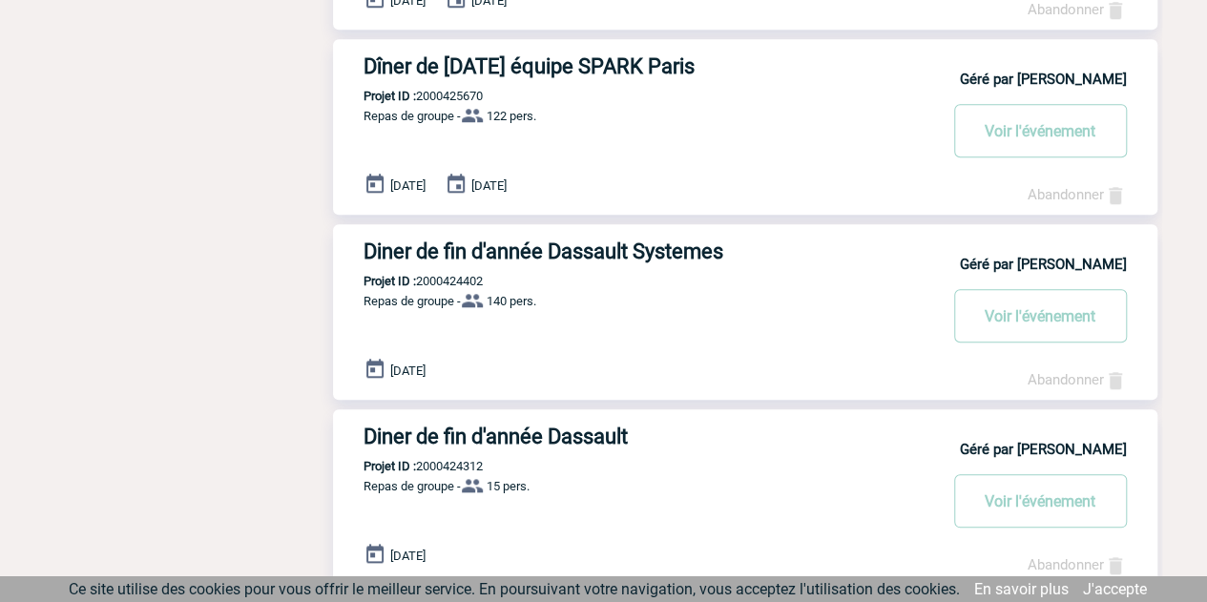
scroll to position [733, 0]
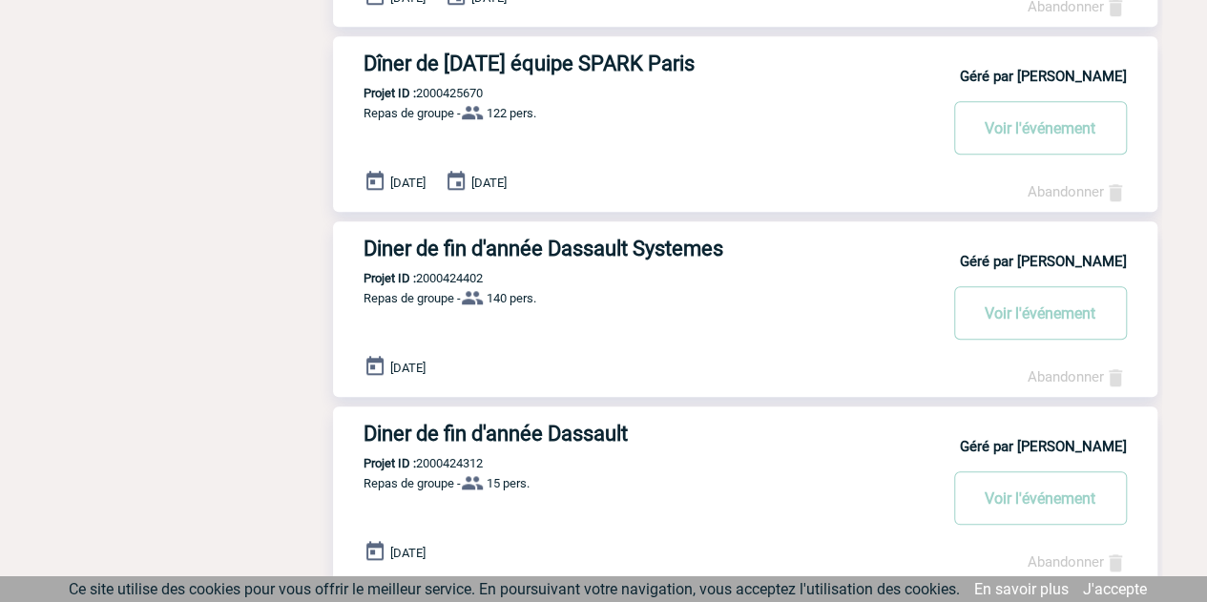
click at [498, 247] on h3 "Diner de fin d'année Dassault Systemes" at bounding box center [650, 249] width 572 height 24
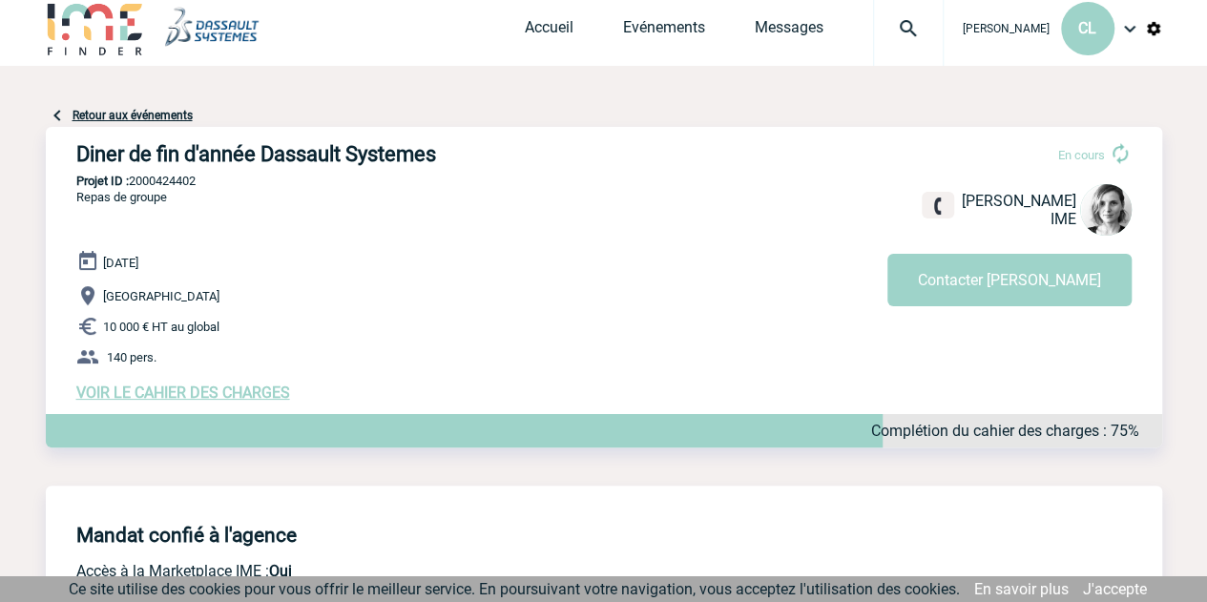
scroll to position [23, 0]
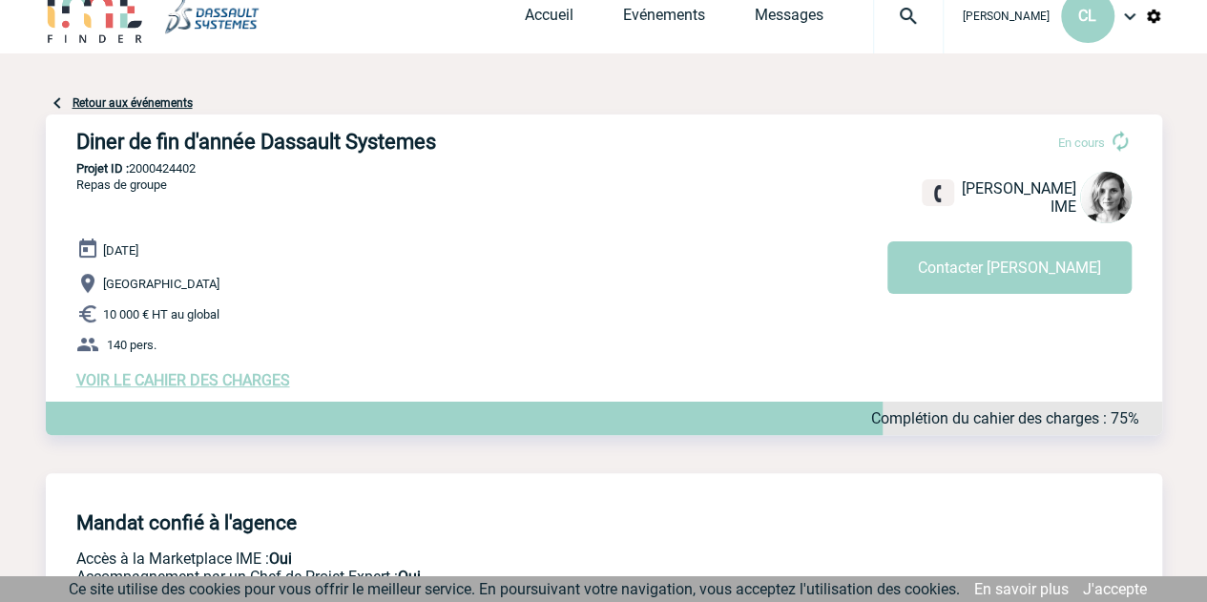
click at [225, 389] on span "VOIR LE CAHIER DES CHARGES" at bounding box center [183, 380] width 214 height 18
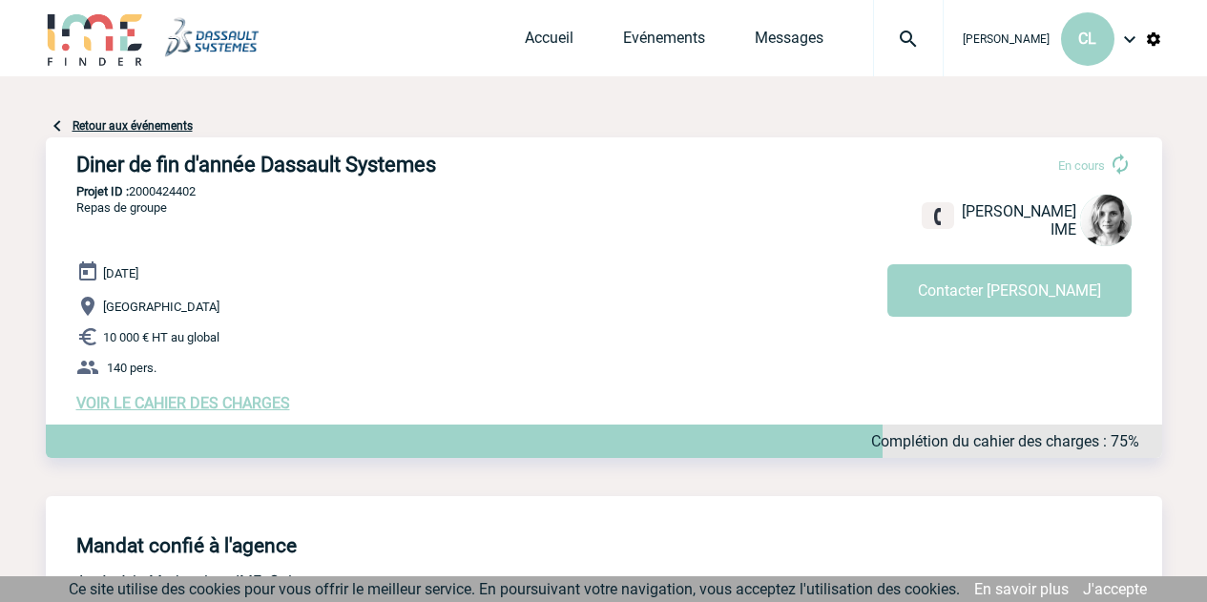
scroll to position [23, 0]
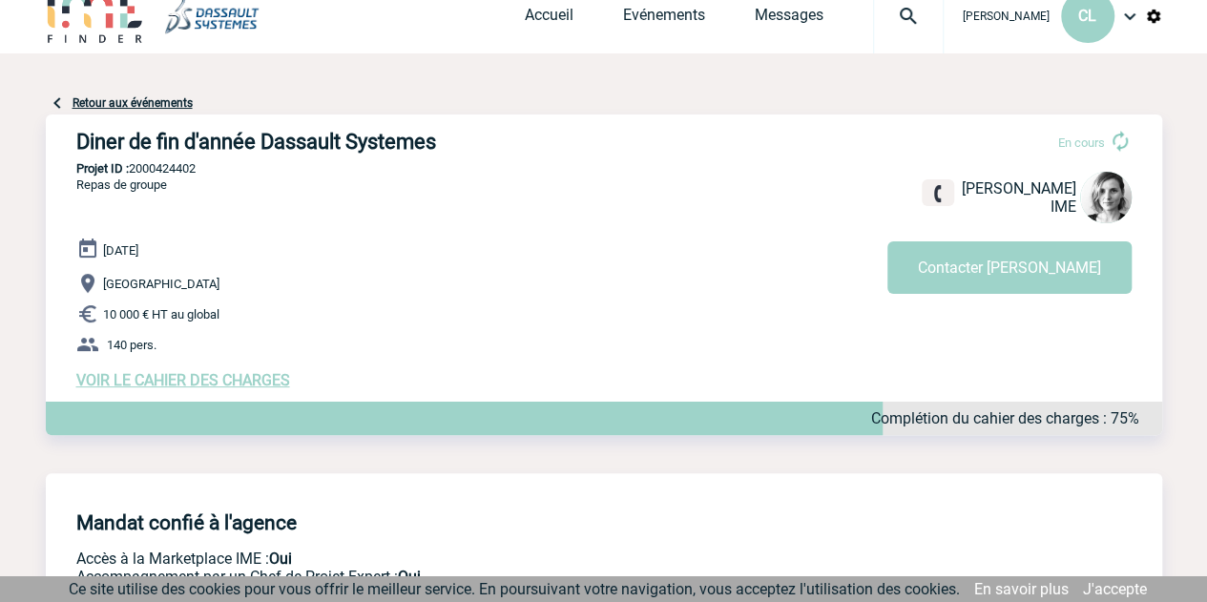
click at [84, 100] on link "Retour aux événements" at bounding box center [133, 102] width 120 height 13
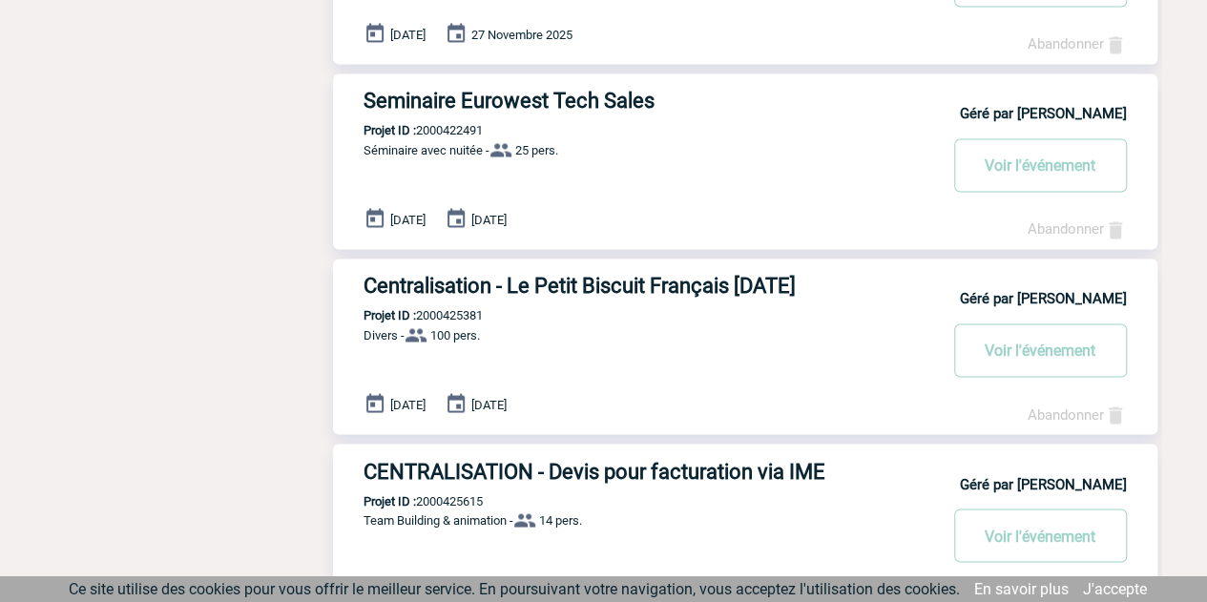
scroll to position [1437, 0]
click at [589, 281] on h3 "Centralisation - Le Petit Biscuit Français [DATE]" at bounding box center [650, 285] width 572 height 24
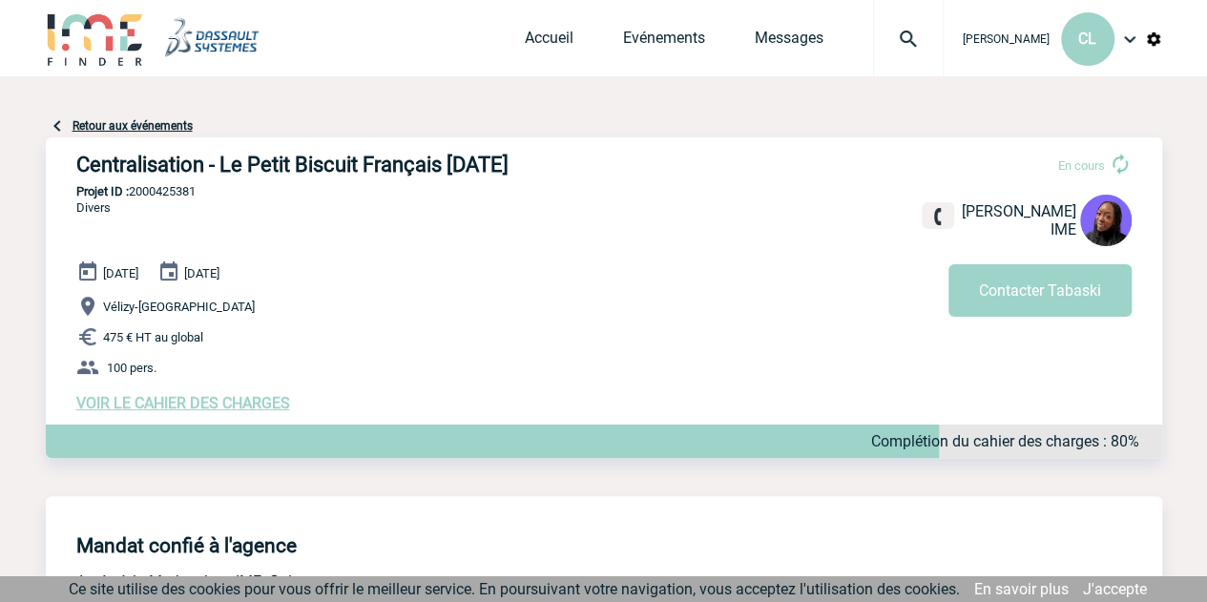
click at [76, 124] on link "Retour aux événements" at bounding box center [133, 125] width 120 height 13
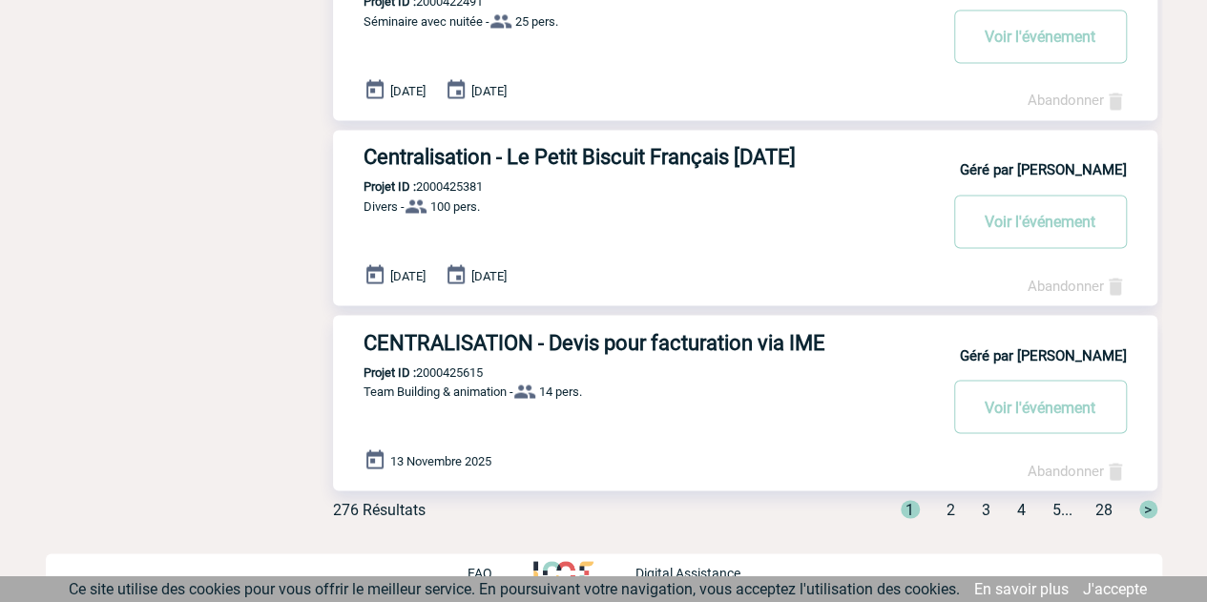
scroll to position [1569, 0]
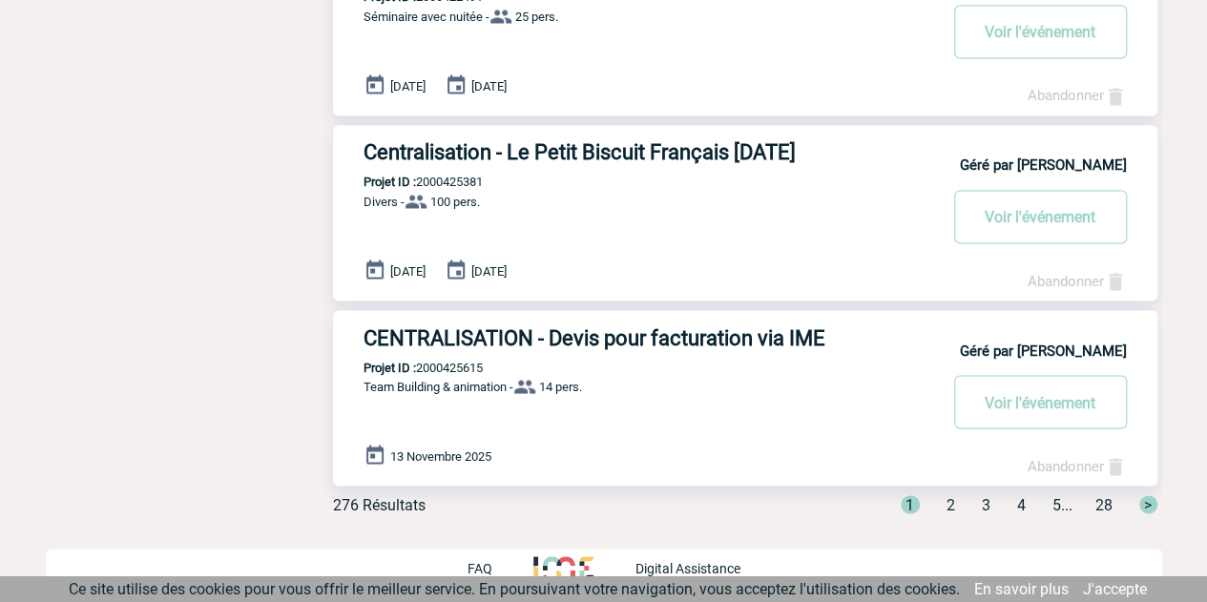
click at [946, 507] on span "2" at bounding box center [950, 504] width 9 height 18
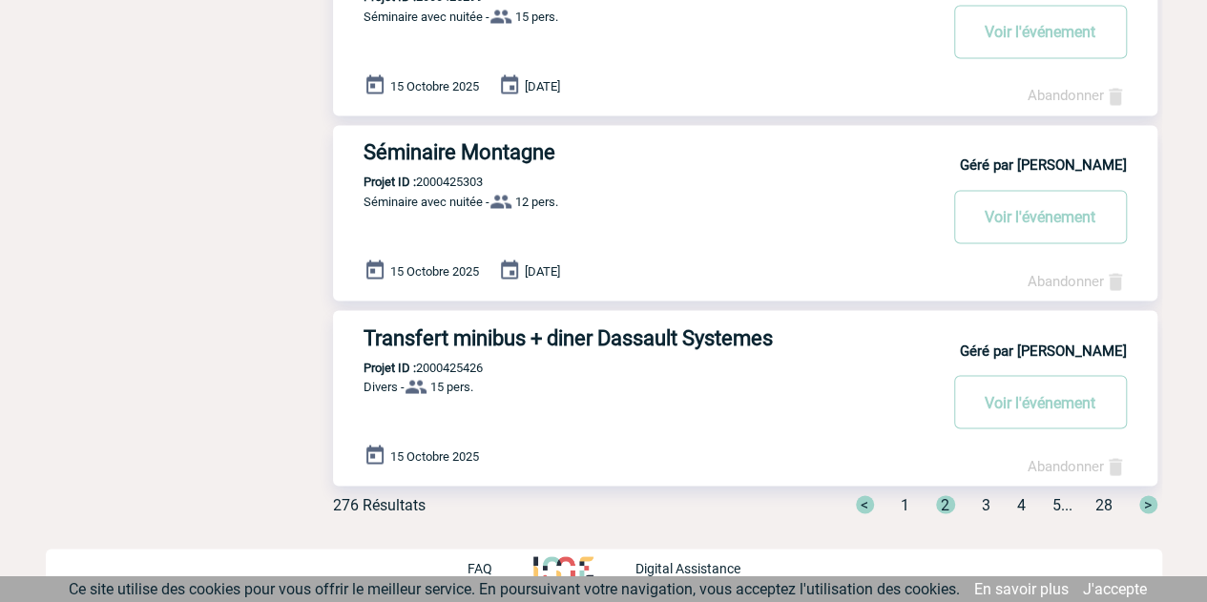
click at [577, 335] on h3 "Transfert minibus + diner Dassault Systemes" at bounding box center [650, 337] width 572 height 24
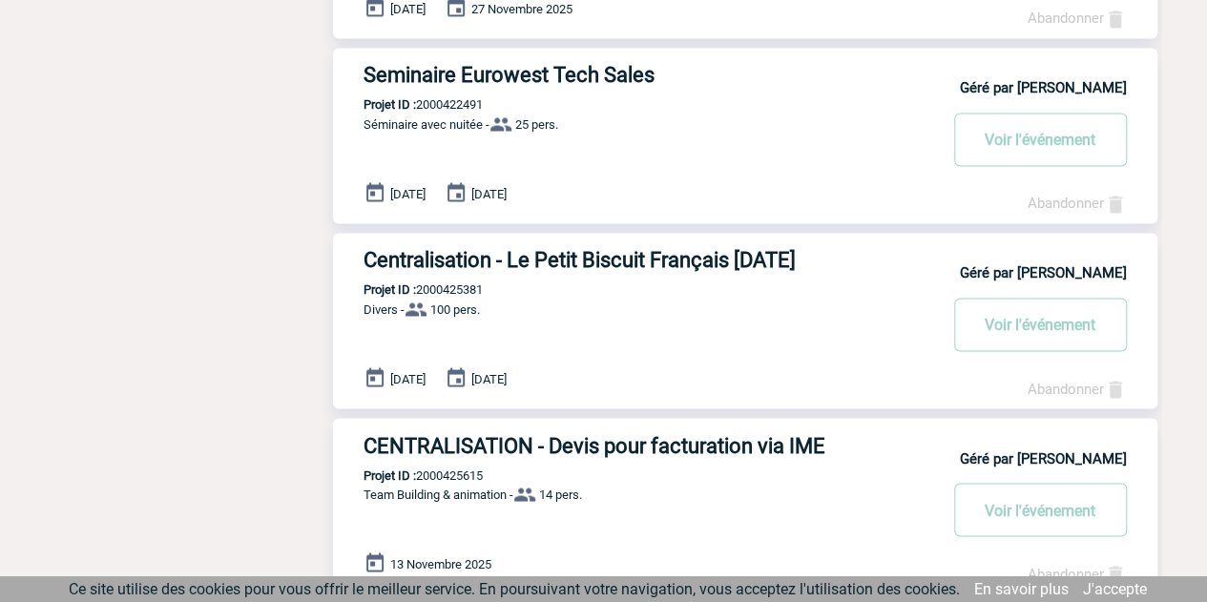
scroll to position [1464, 0]
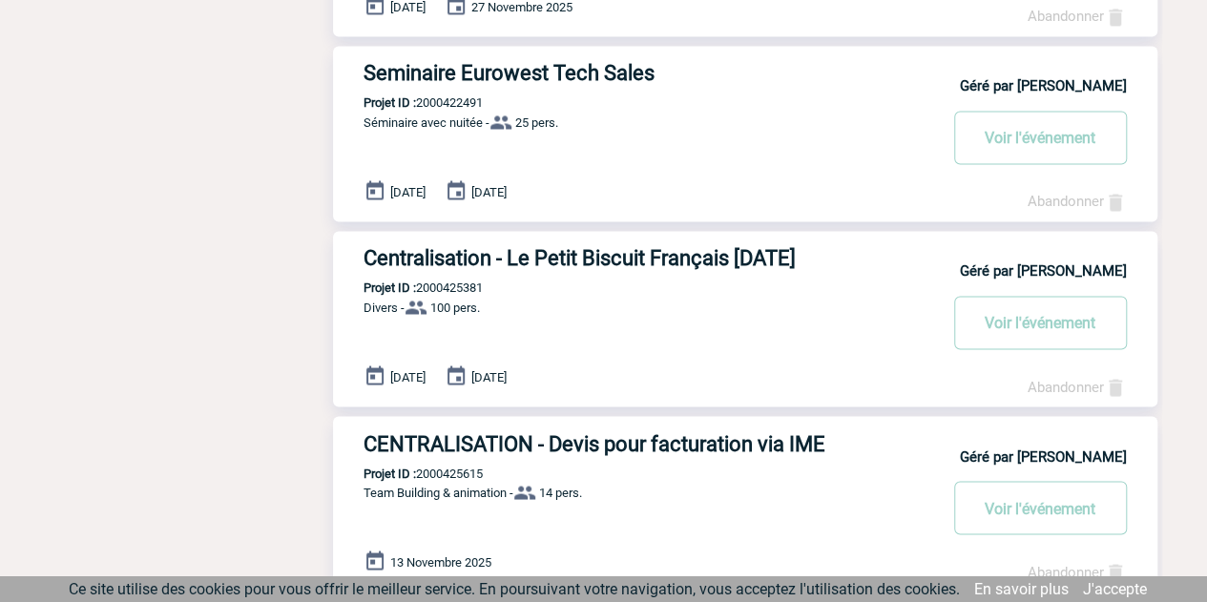
drag, startPoint x: 655, startPoint y: 447, endPoint x: 572, endPoint y: 319, distance: 152.7
click at [572, 319] on div "Géré par [PERSON_NAME] Centralisation - Le Petit Biscuit Français [DATE] Projet…" at bounding box center [745, 319] width 824 height 176
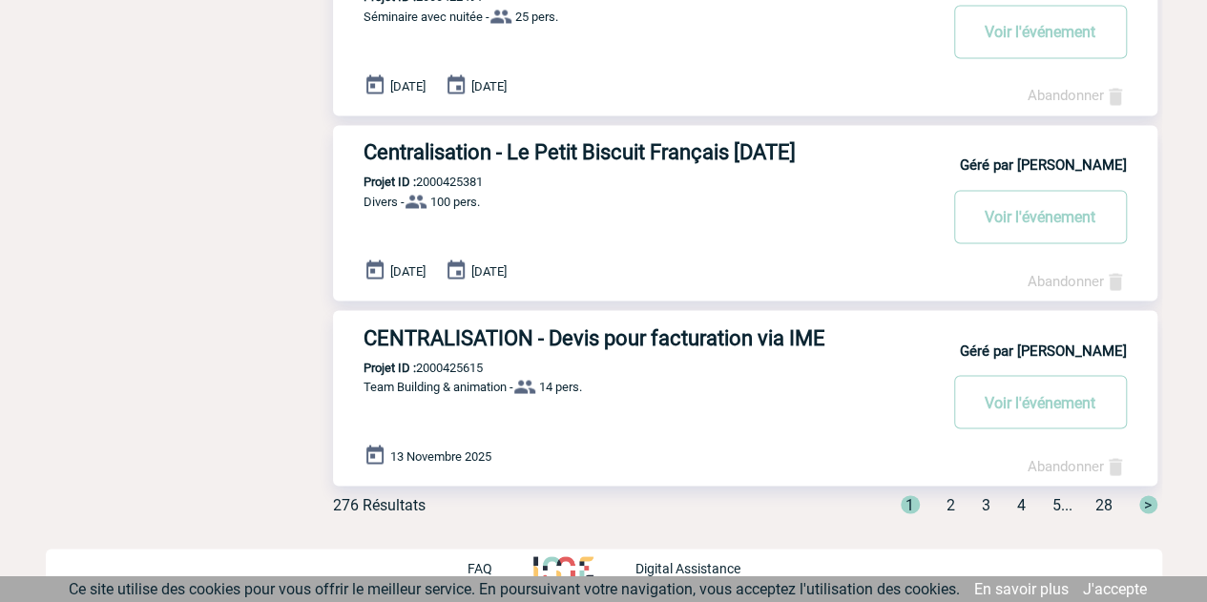
click at [982, 504] on span "3" at bounding box center [986, 504] width 9 height 18
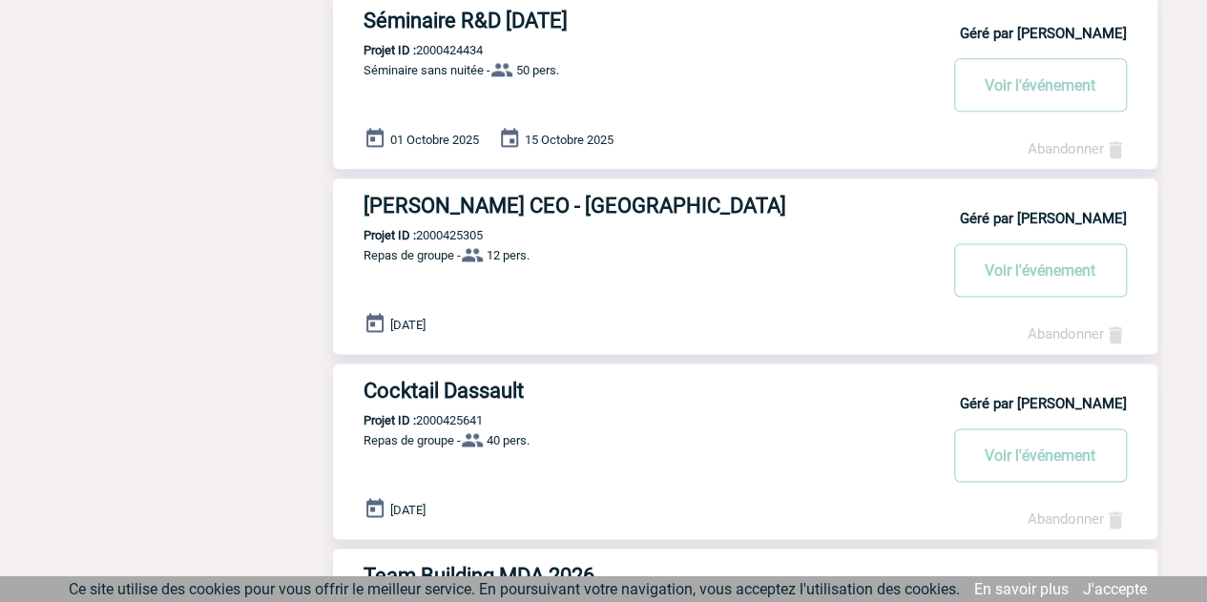
scroll to position [1145, 0]
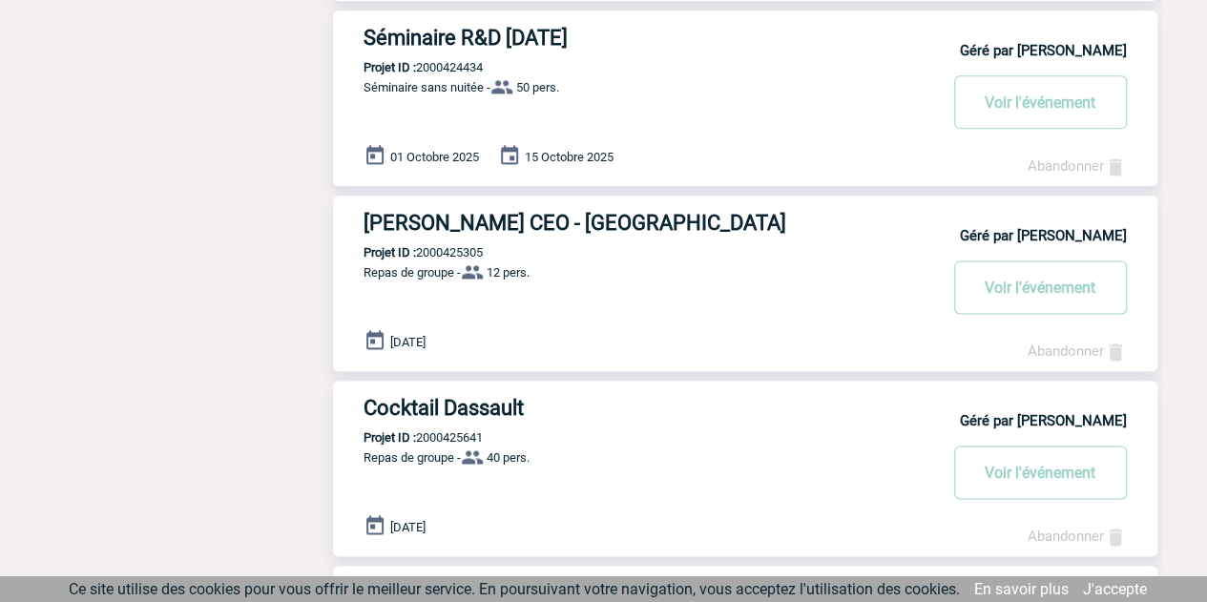
click at [455, 217] on h3 "[PERSON_NAME] CEO - [GEOGRAPHIC_DATA]" at bounding box center [650, 223] width 572 height 24
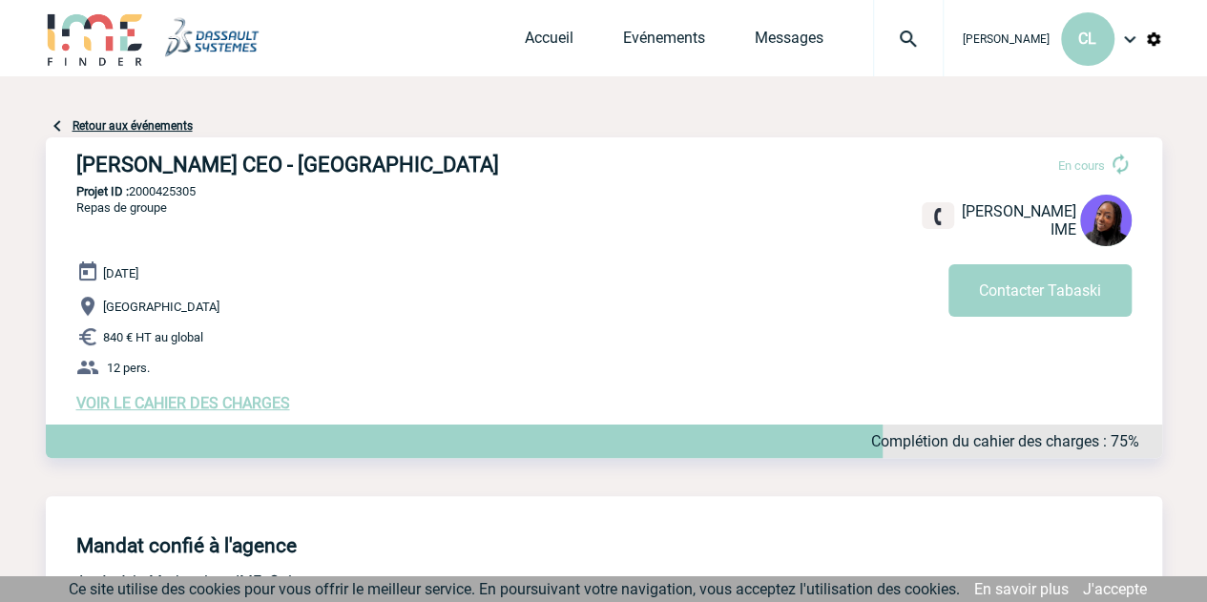
click at [1132, 43] on img at bounding box center [1129, 39] width 23 height 23
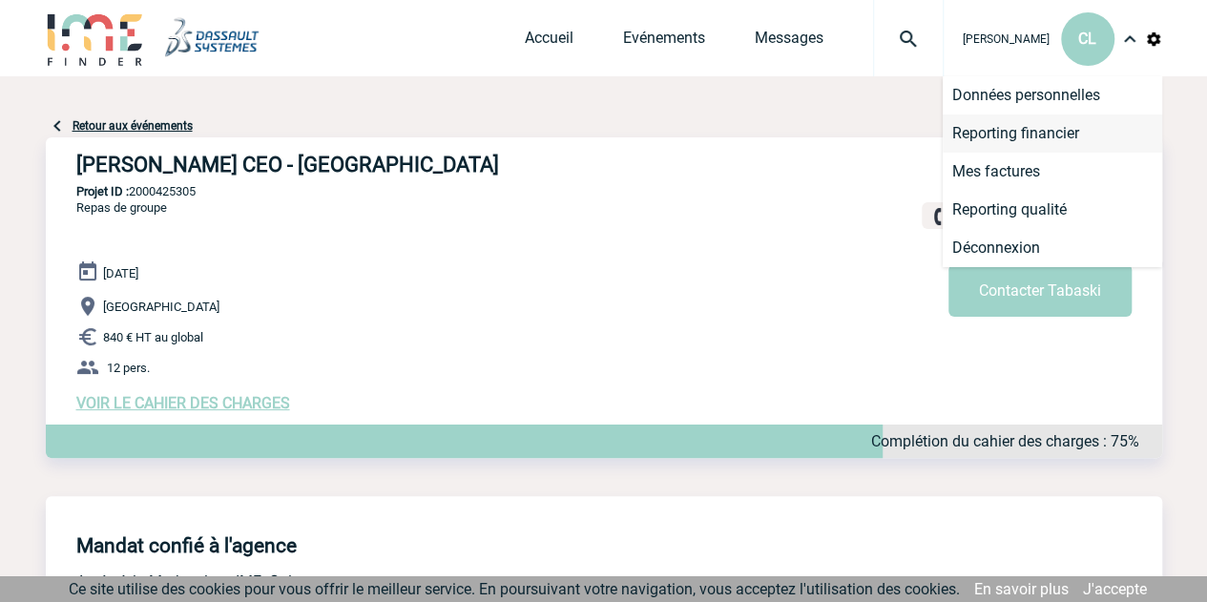
click at [1048, 137] on li "Reporting financier" at bounding box center [1052, 133] width 219 height 38
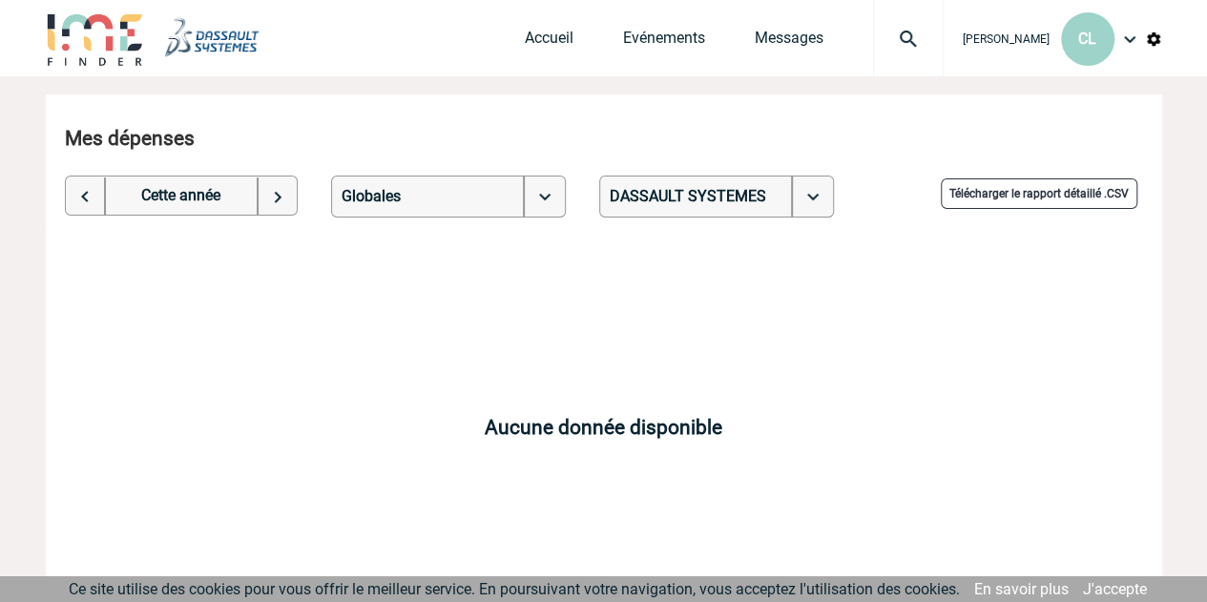
click at [1038, 197] on link "Télécharger le rapport détaillé .CSV" at bounding box center [1039, 193] width 197 height 31
